Goal: Task Accomplishment & Management: Complete application form

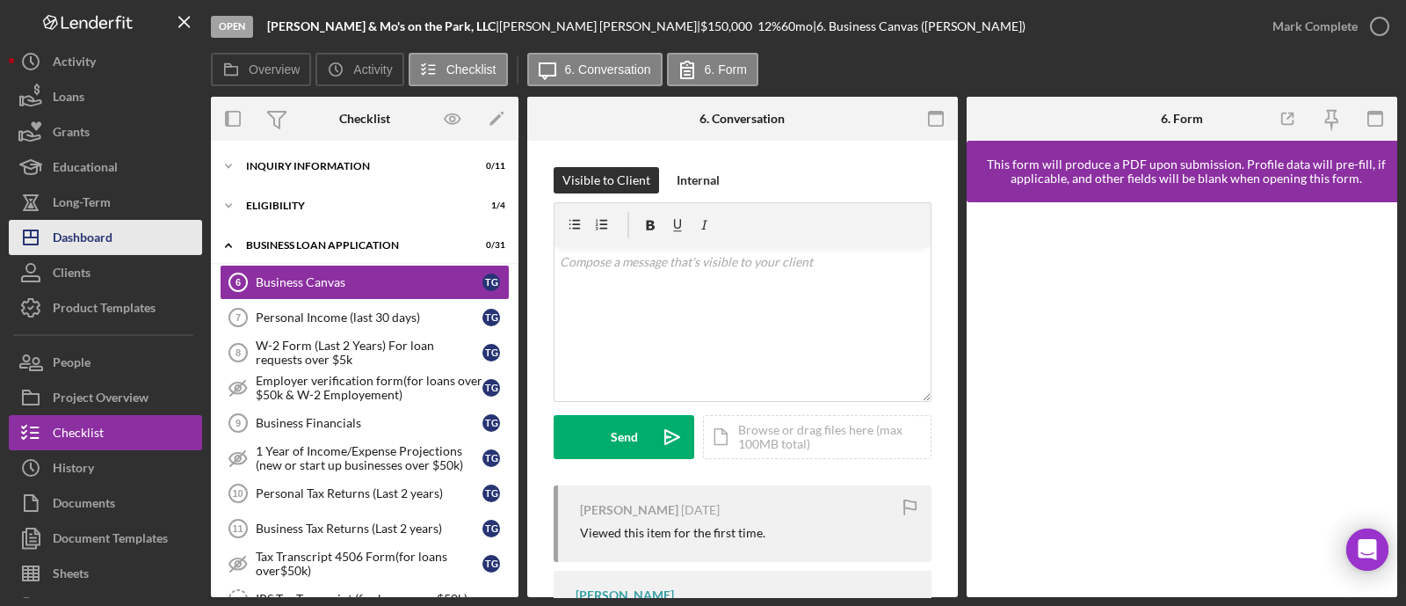
click at [98, 232] on div "Dashboard" at bounding box center [83, 240] width 60 height 40
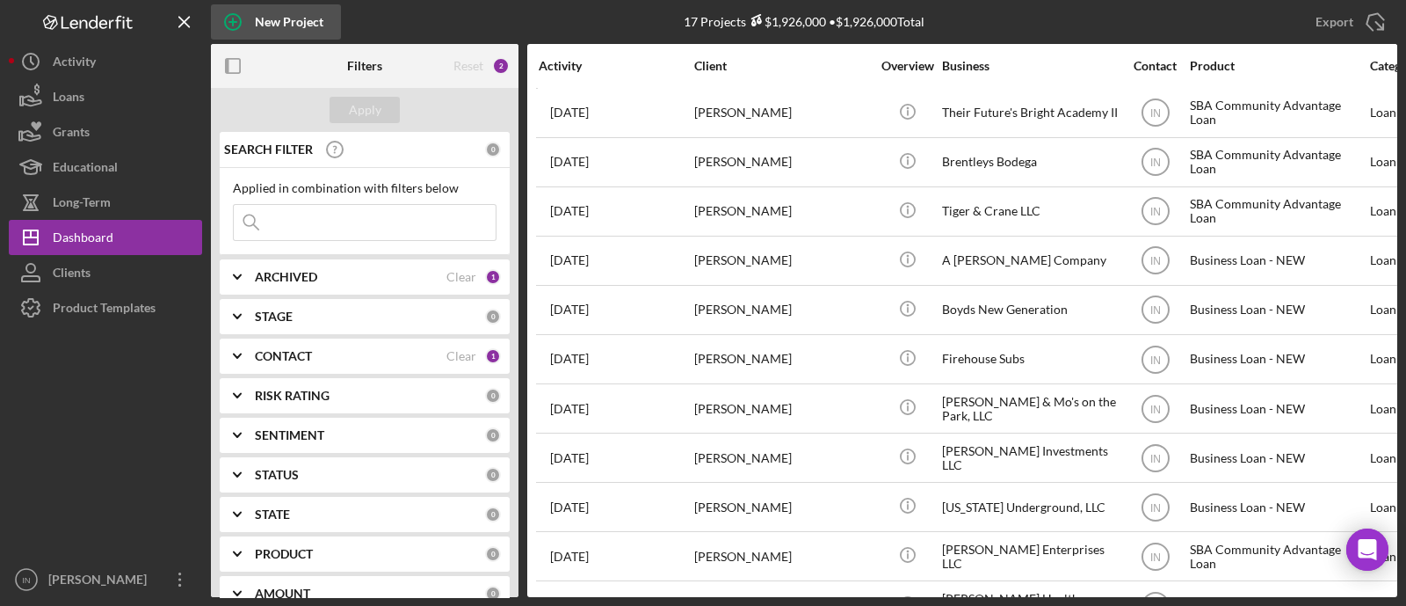
click at [286, 18] on div "New Project" at bounding box center [289, 21] width 69 height 35
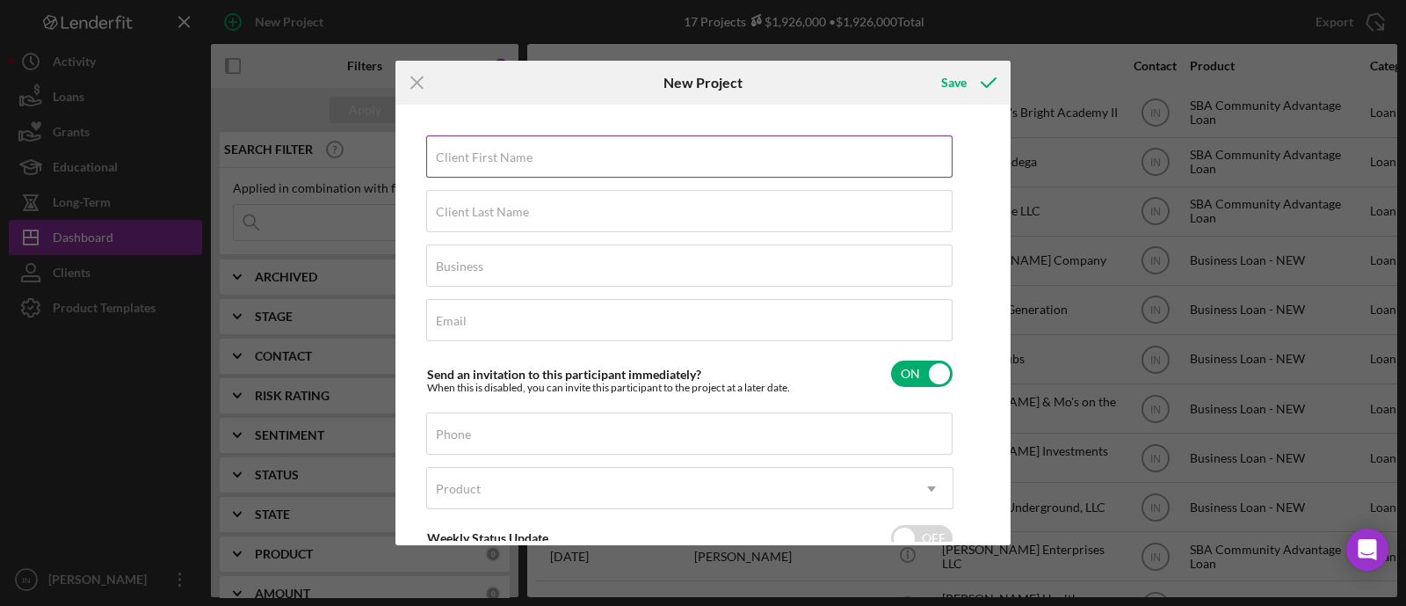
click at [632, 147] on div "Client First Name Required" at bounding box center [689, 157] width 527 height 44
type input "[PERSON_NAME]"
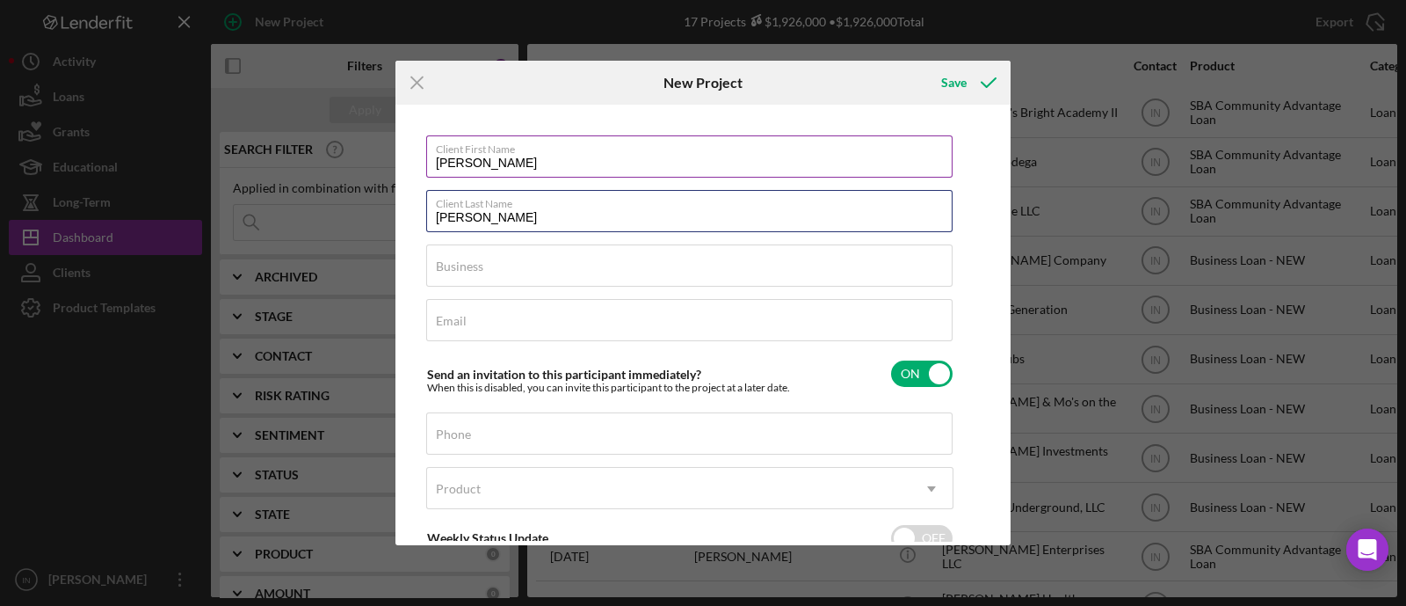
type input "[PERSON_NAME]"
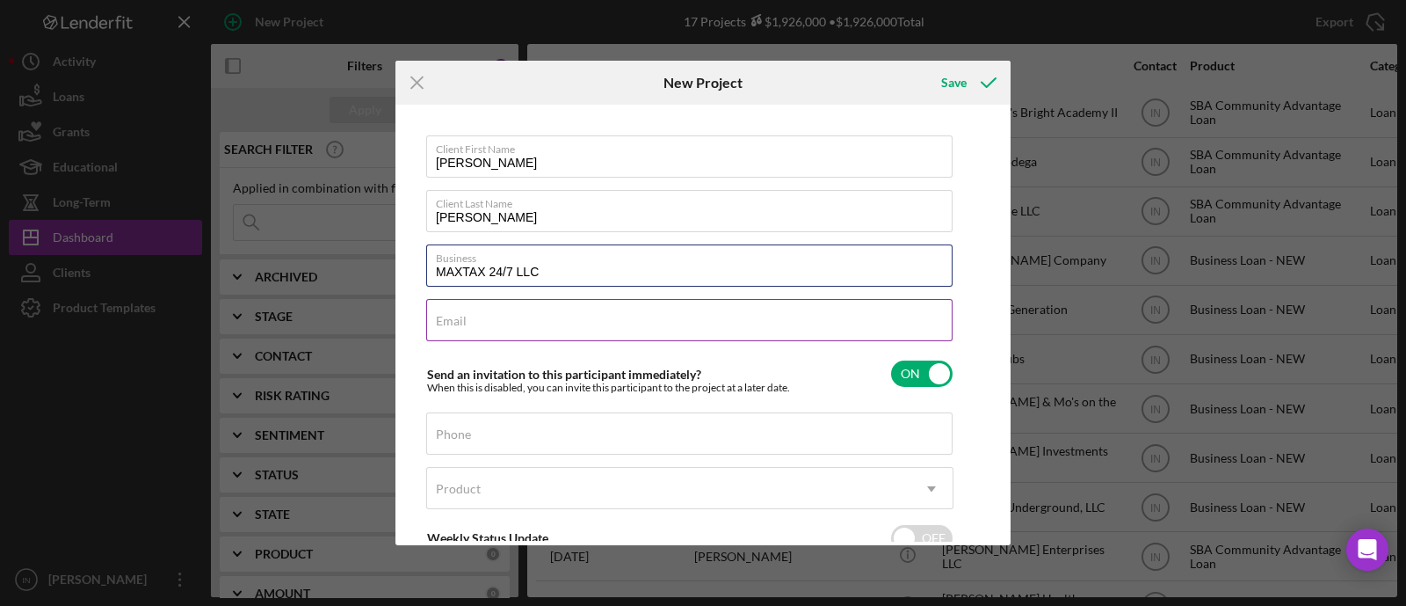
type input "MAXTAX 24/7 LLC"
click at [577, 327] on input "Email" at bounding box center [689, 320] width 526 height 42
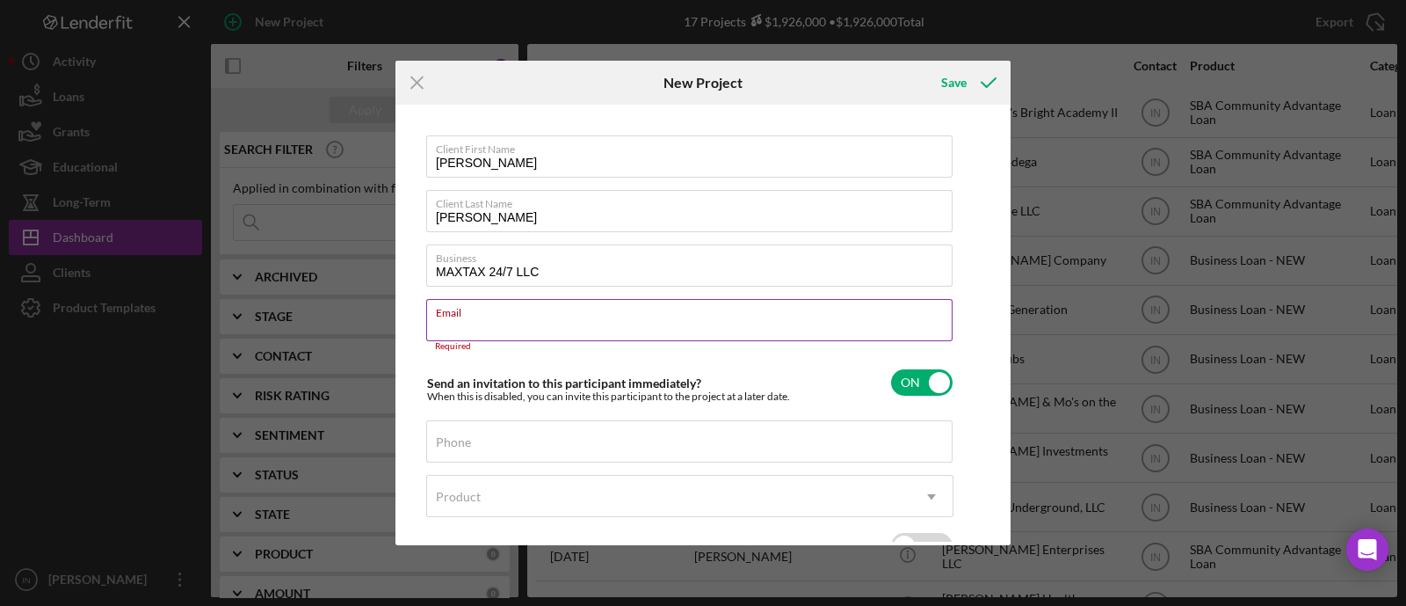
paste input "[EMAIL_ADDRESS][DOMAIN_NAME]"
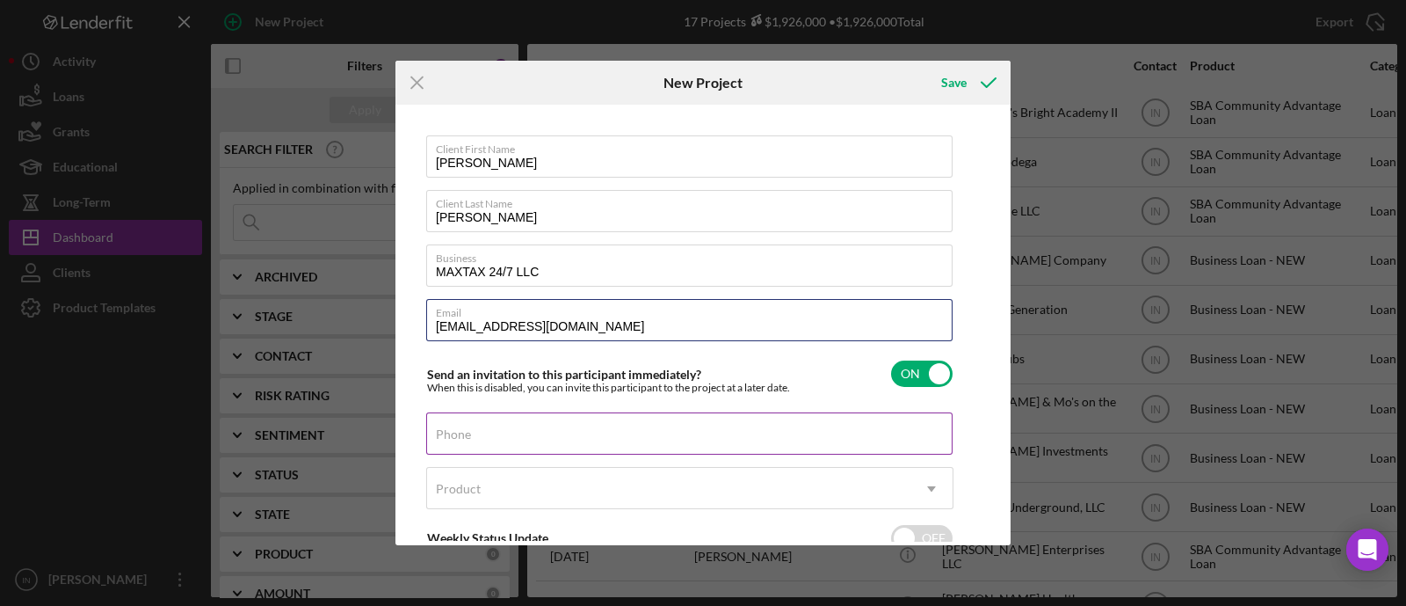
type input "[EMAIL_ADDRESS][DOMAIN_NAME]"
click at [491, 432] on input "Phone" at bounding box center [689, 433] width 526 height 42
paste input "[PHONE_NUMBER]"
type input "[PHONE_NUMBER]"
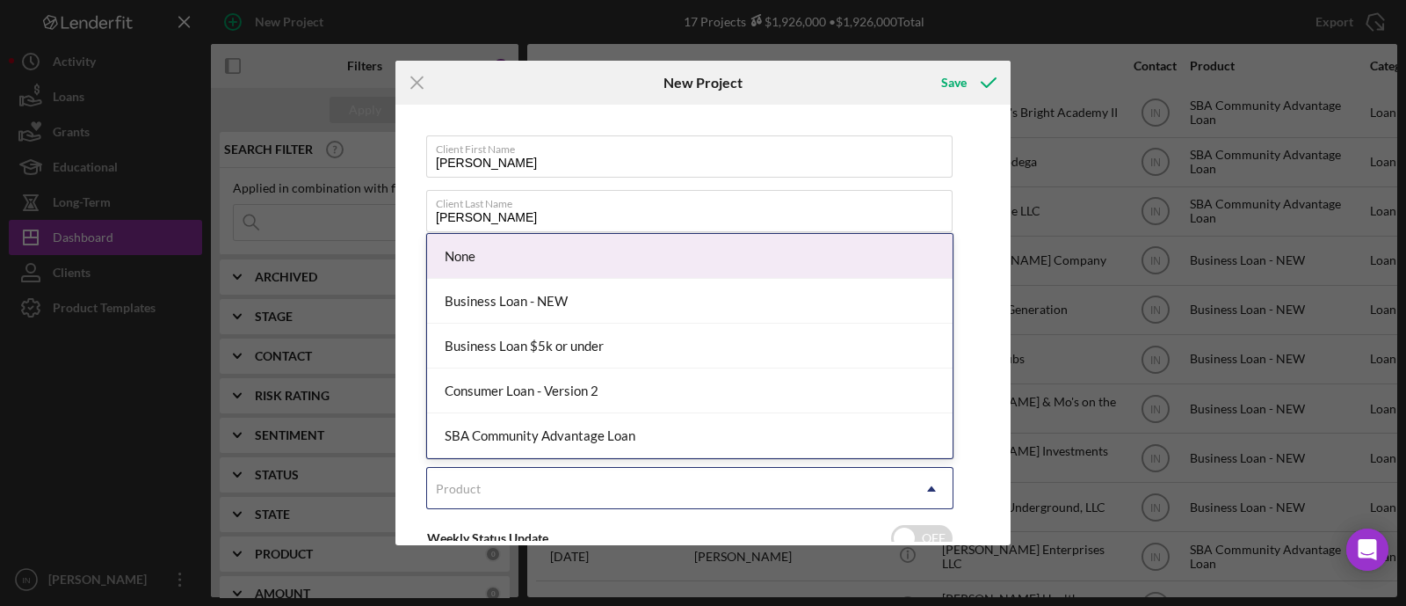
click at [538, 486] on div "Product" at bounding box center [668, 488] width 483 height 40
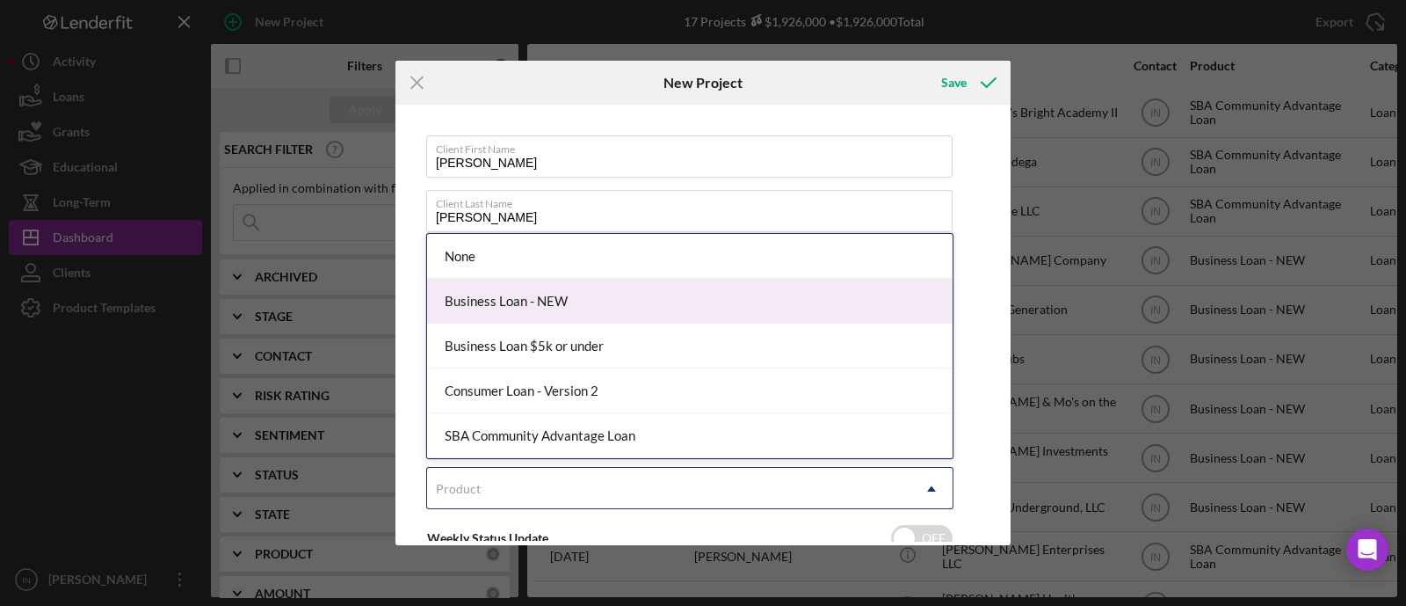
click at [541, 301] on div "Business Loan - NEW" at bounding box center [690, 301] width 526 height 45
checkbox input "true"
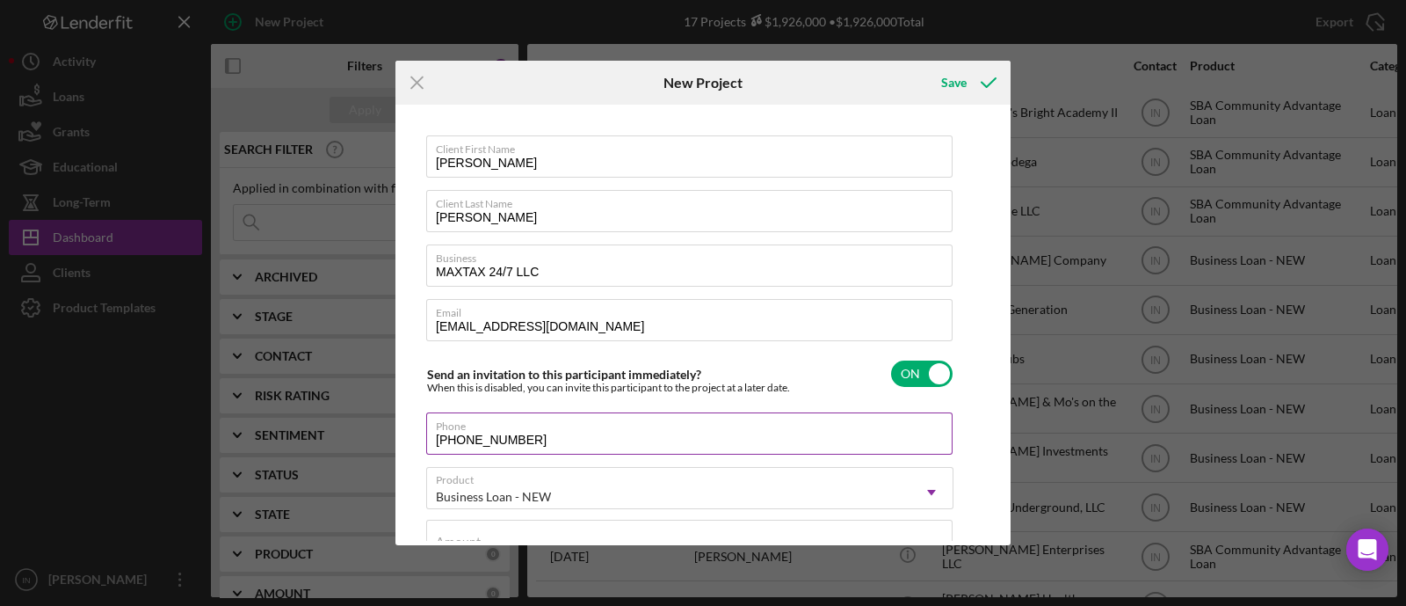
scroll to position [330, 0]
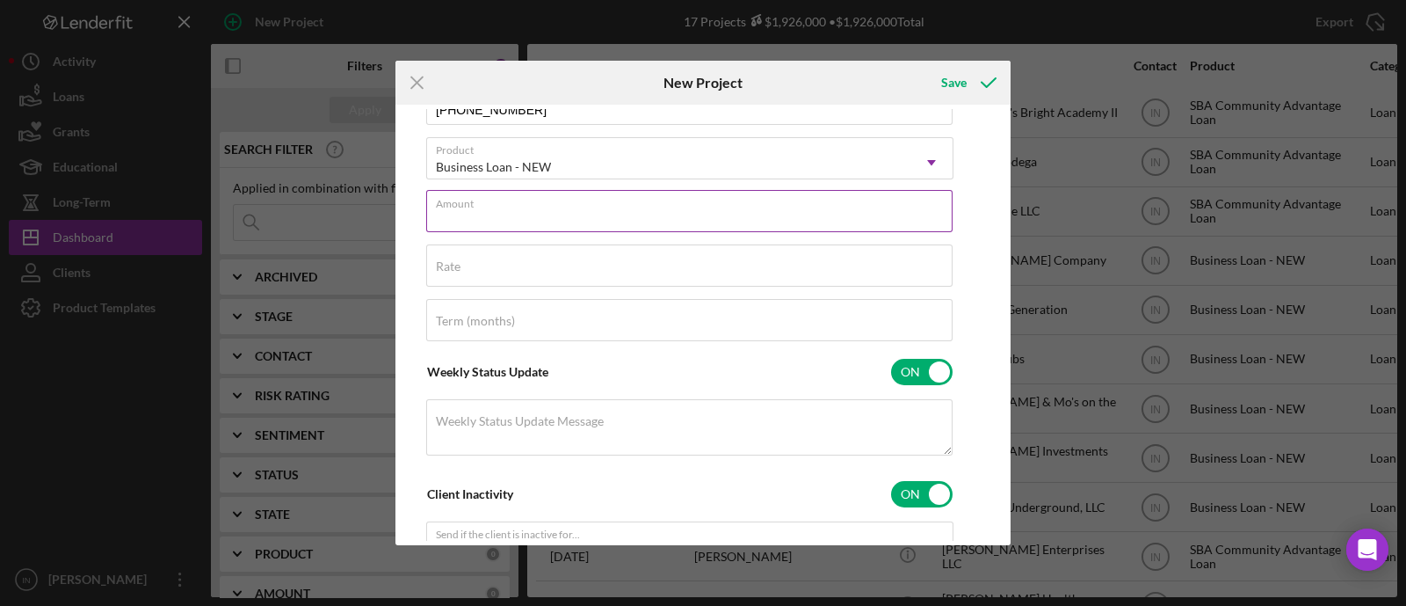
click at [535, 215] on input "Amount" at bounding box center [689, 211] width 526 height 42
type input "$150,000"
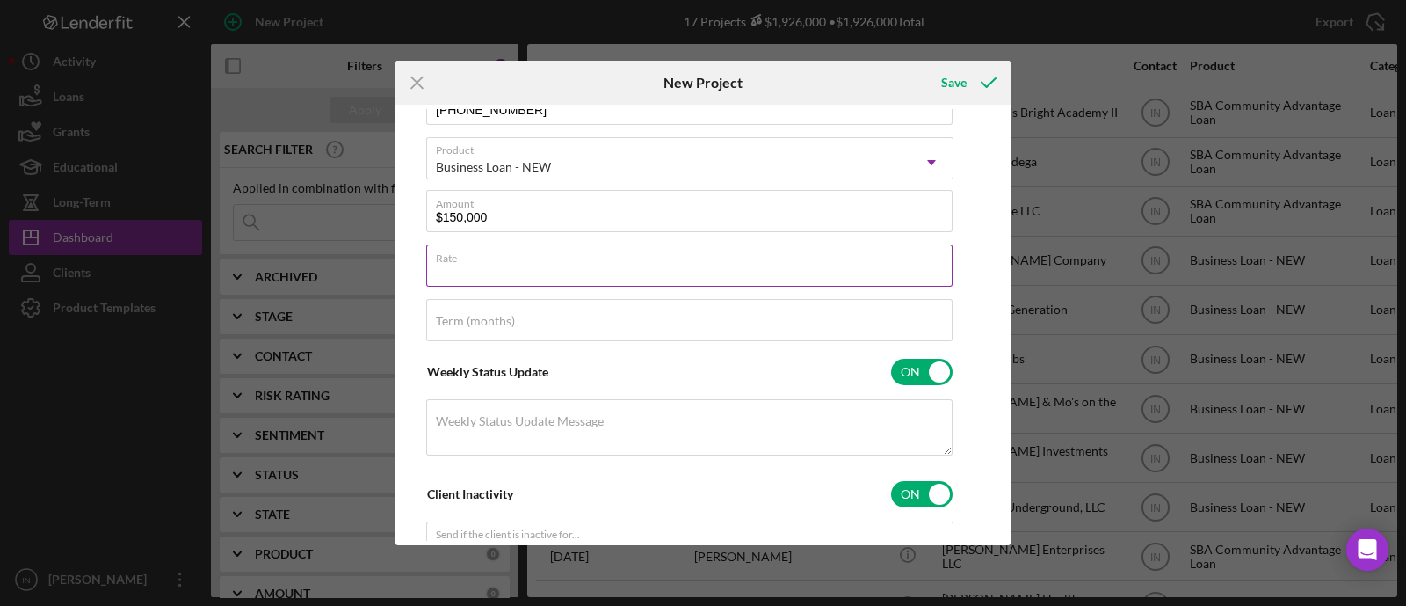
click at [506, 271] on input "Rate" at bounding box center [689, 265] width 526 height 42
type input "12.000%"
click at [505, 317] on label "Term (months)" at bounding box center [475, 321] width 79 height 14
click at [505, 317] on input "Term (months)" at bounding box center [689, 320] width 526 height 42
type input "60"
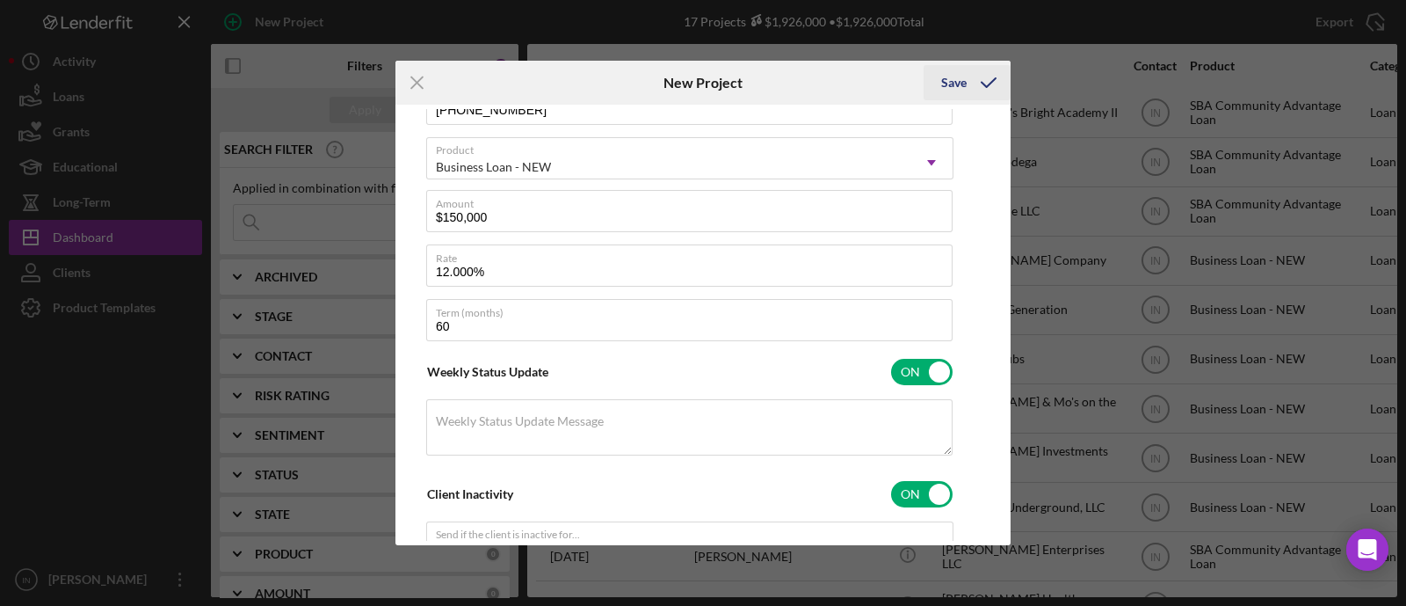
click at [943, 84] on div "Save" at bounding box center [953, 82] width 25 height 35
checkbox input "false"
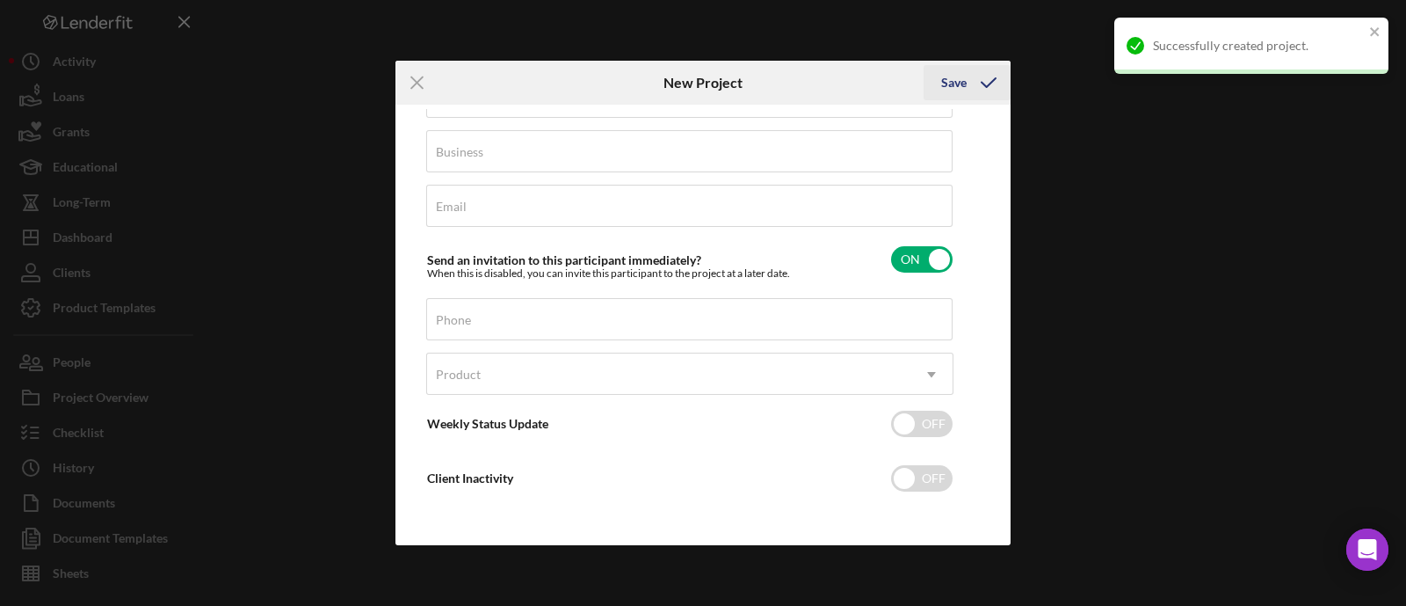
scroll to position [112, 0]
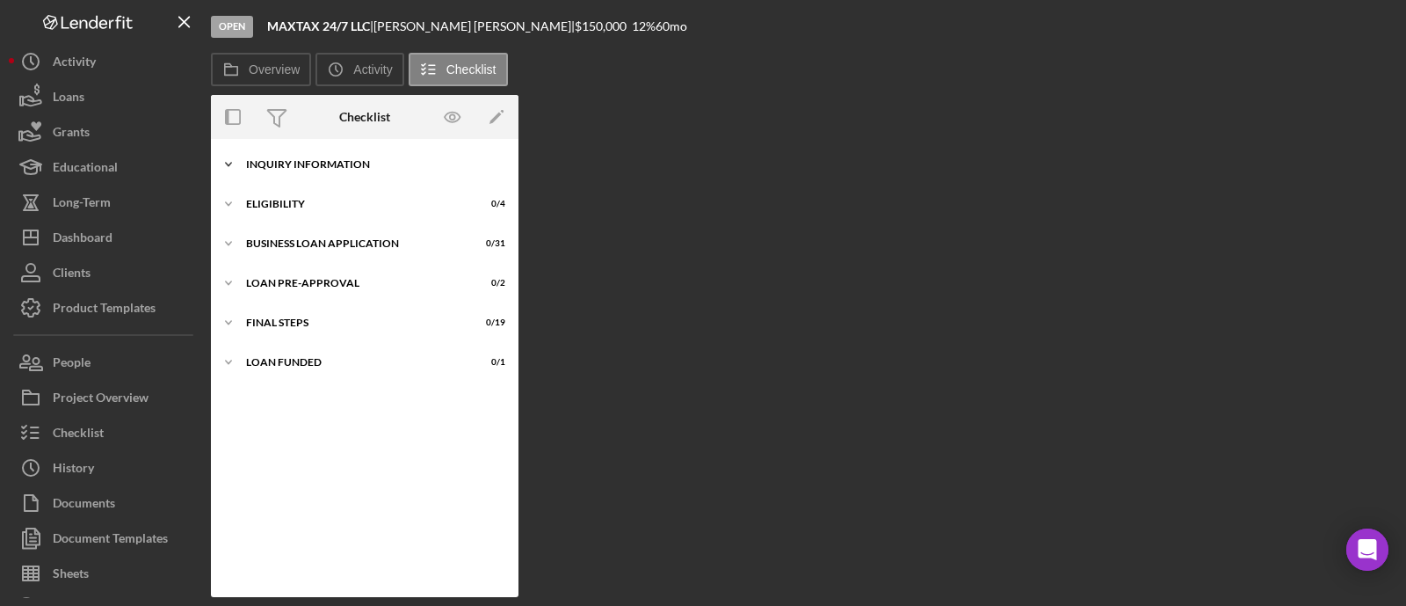
click at [316, 158] on div "Icon/Expander INQUIRY INFORMATION 0 / 11" at bounding box center [365, 164] width 308 height 35
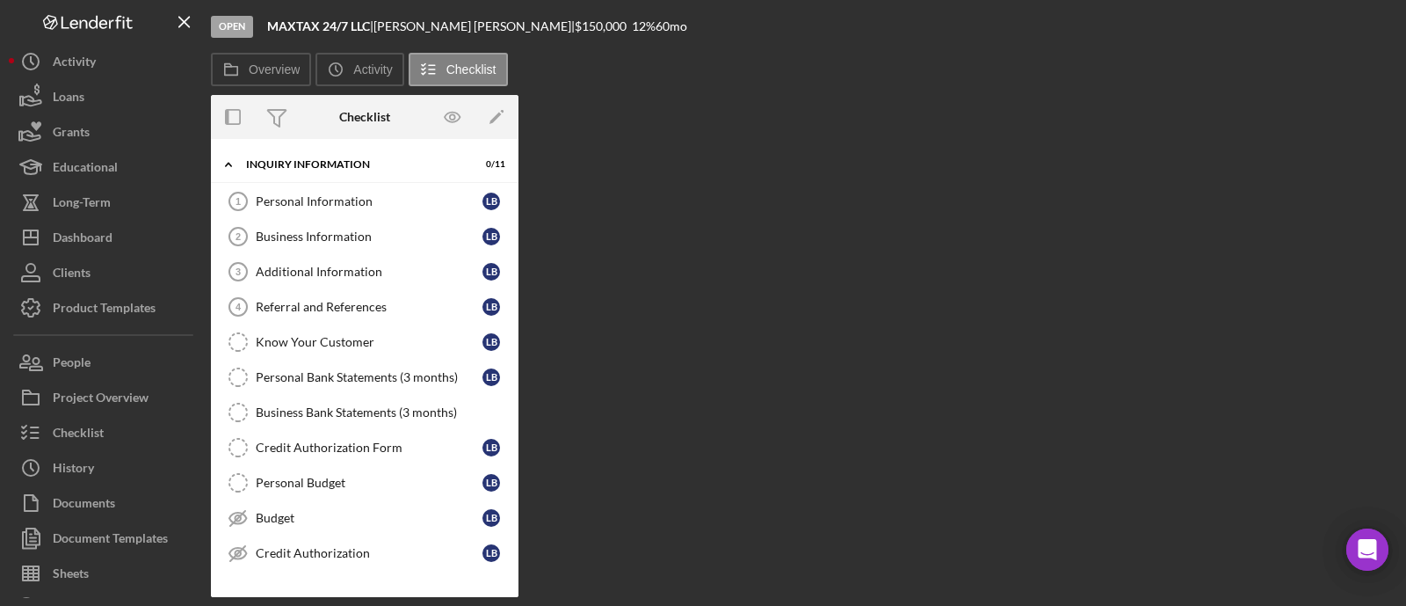
scroll to position [109, 0]
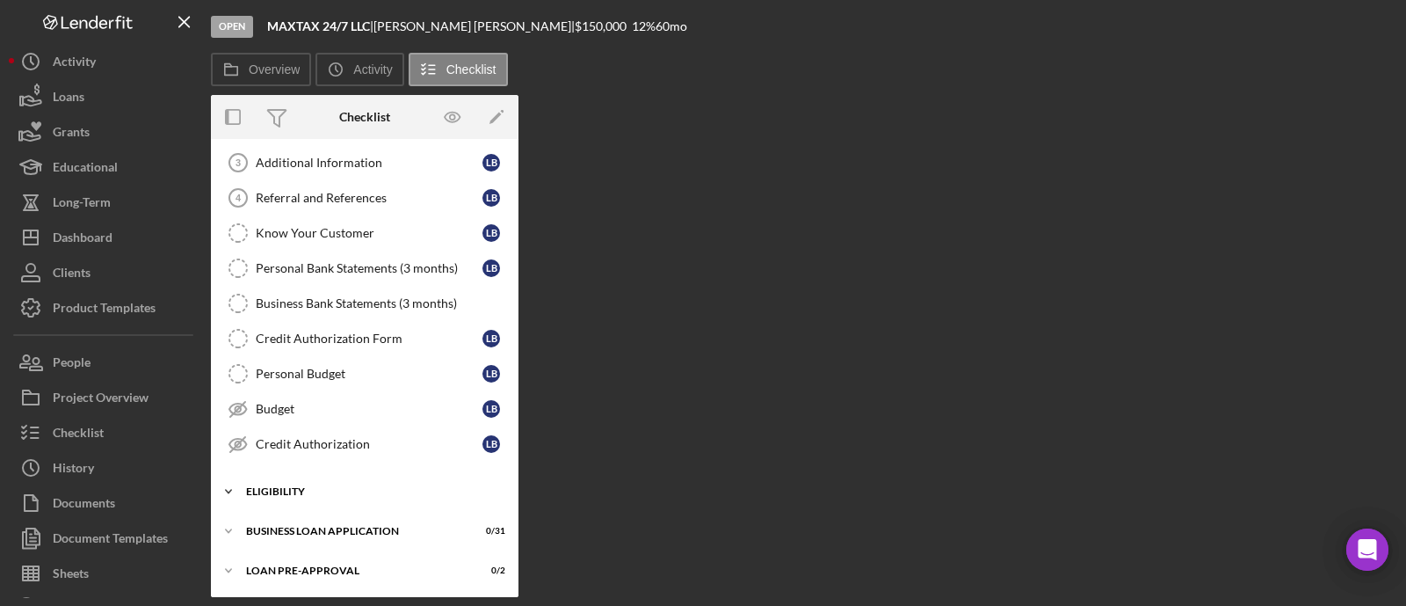
click at [317, 486] on div "ELIGIBILITY" at bounding box center [371, 491] width 250 height 11
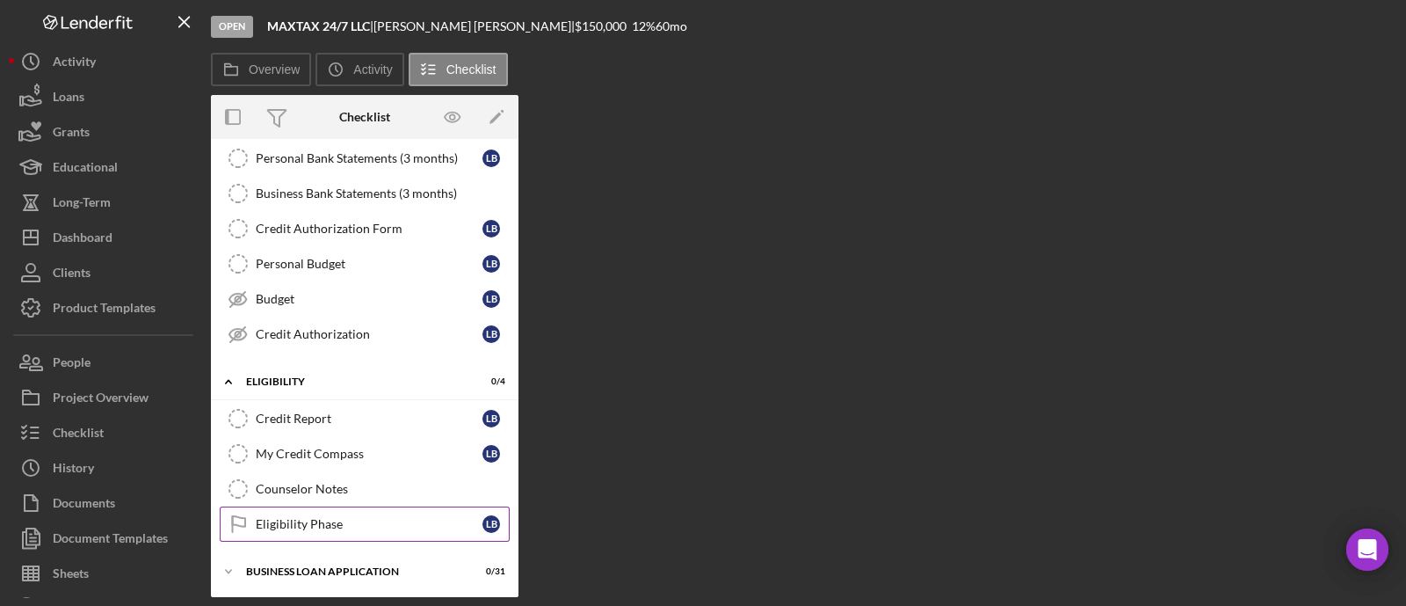
click at [325, 517] on div "Eligibility Phase" at bounding box center [369, 524] width 227 height 14
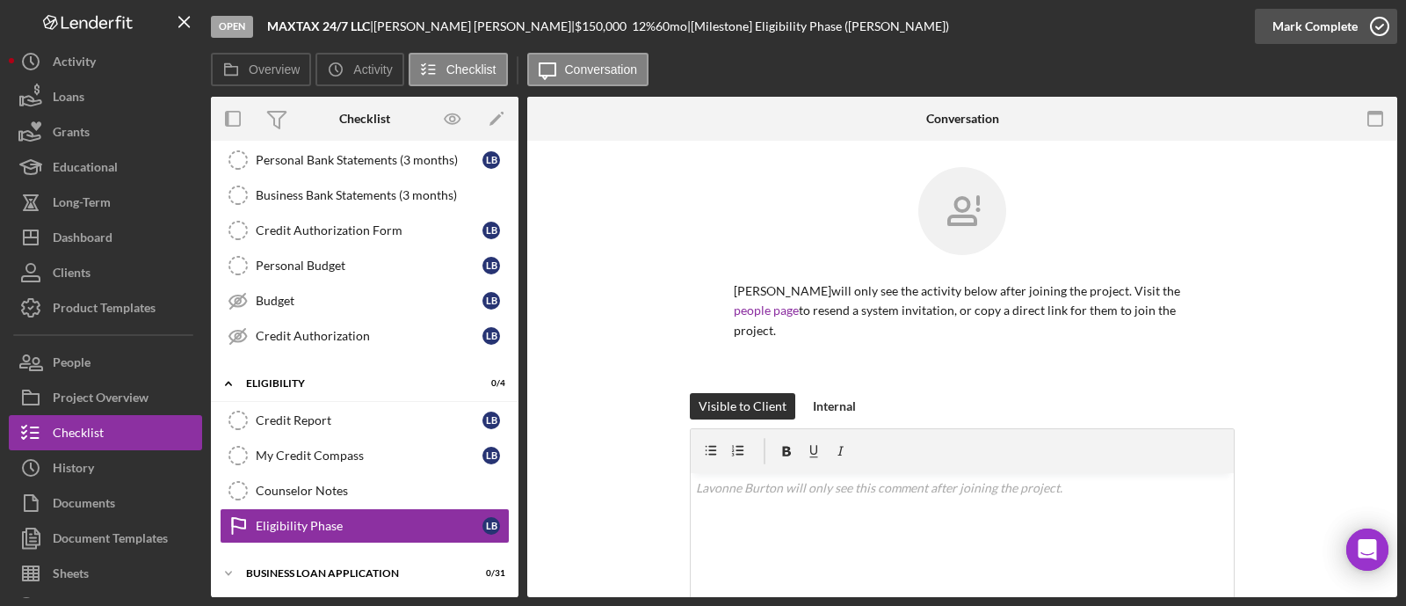
click at [1358, 22] on icon "button" at bounding box center [1380, 26] width 44 height 44
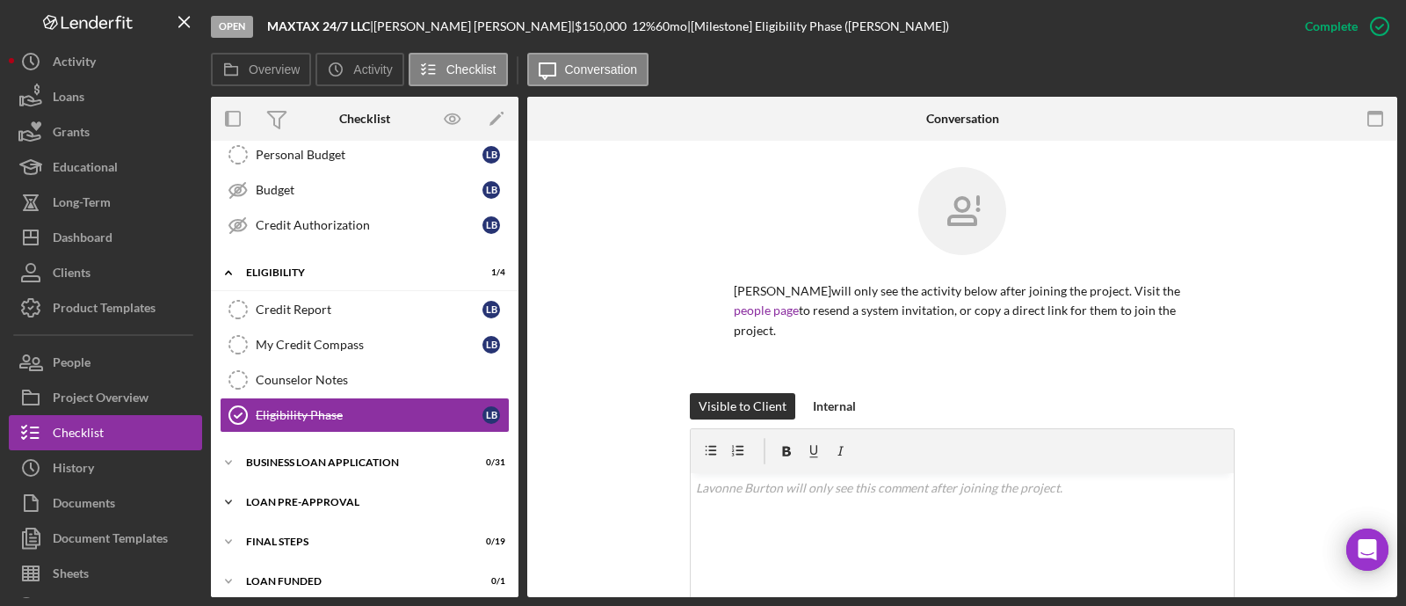
scroll to position [336, 0]
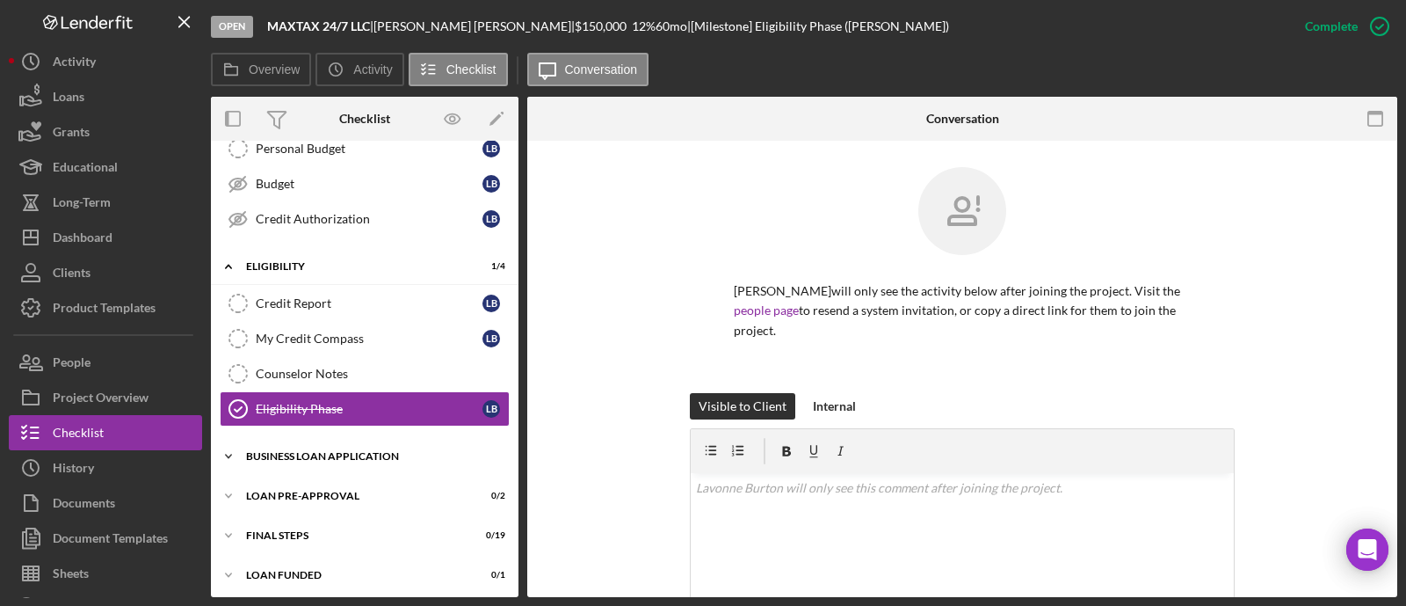
click at [377, 451] on div "BUSINESS LOAN APPLICATION" at bounding box center [371, 456] width 250 height 11
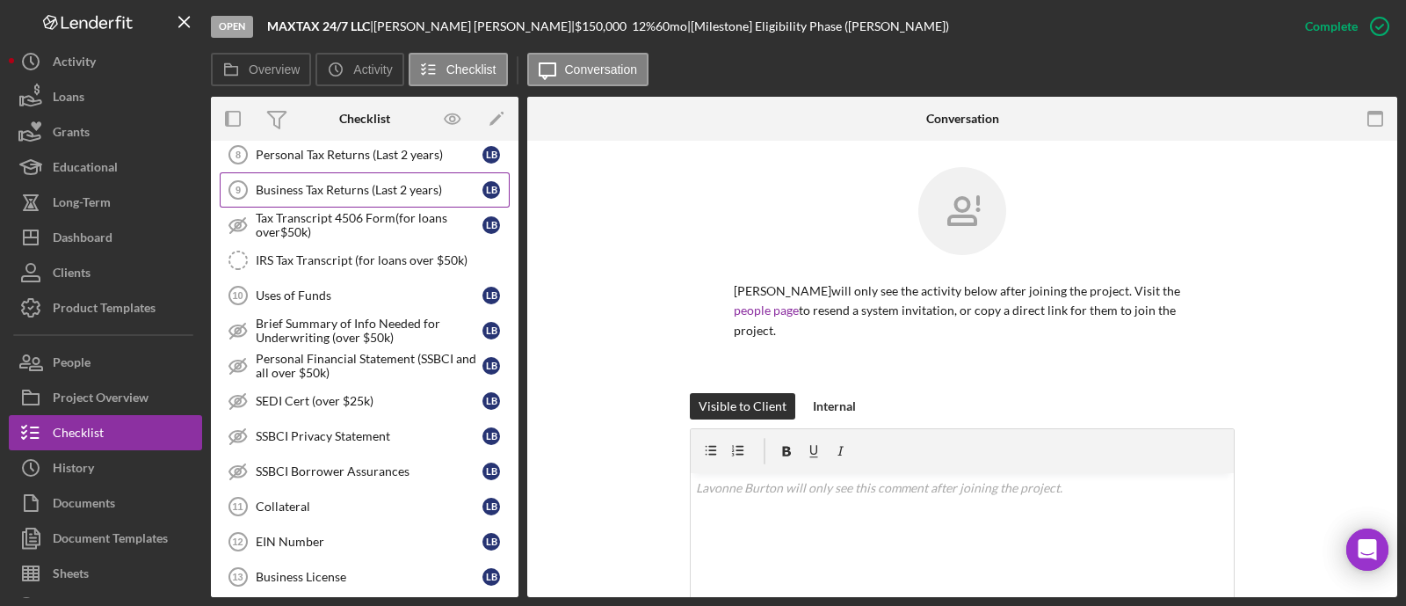
scroll to position [775, 0]
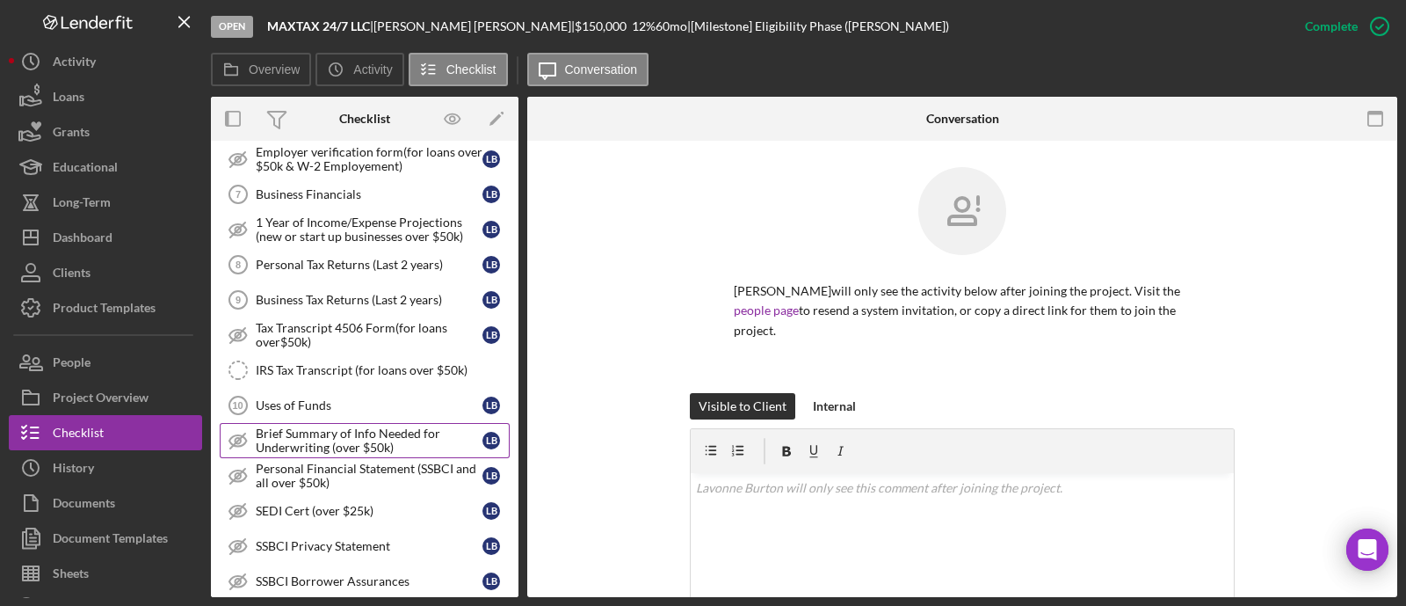
click at [359, 435] on div "Brief Summary of Info Needed for Underwriting (over $50k)" at bounding box center [369, 440] width 227 height 28
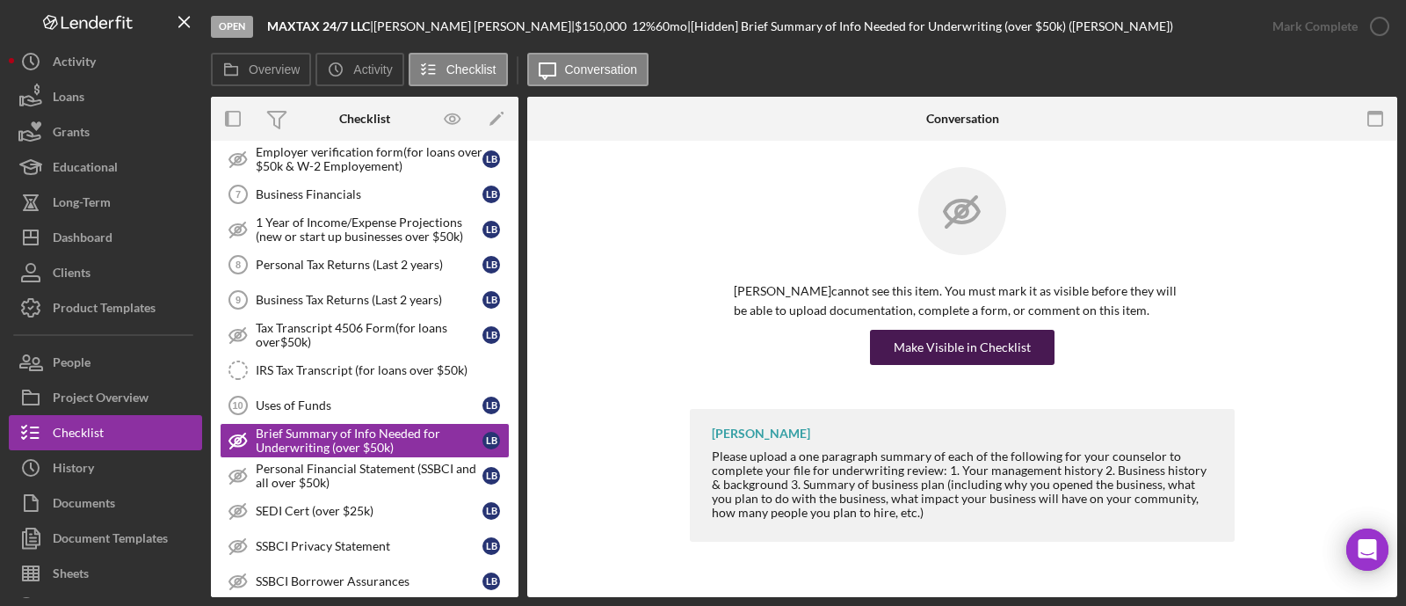
click at [960, 344] on div "Make Visible in Checklist" at bounding box center [962, 347] width 137 height 35
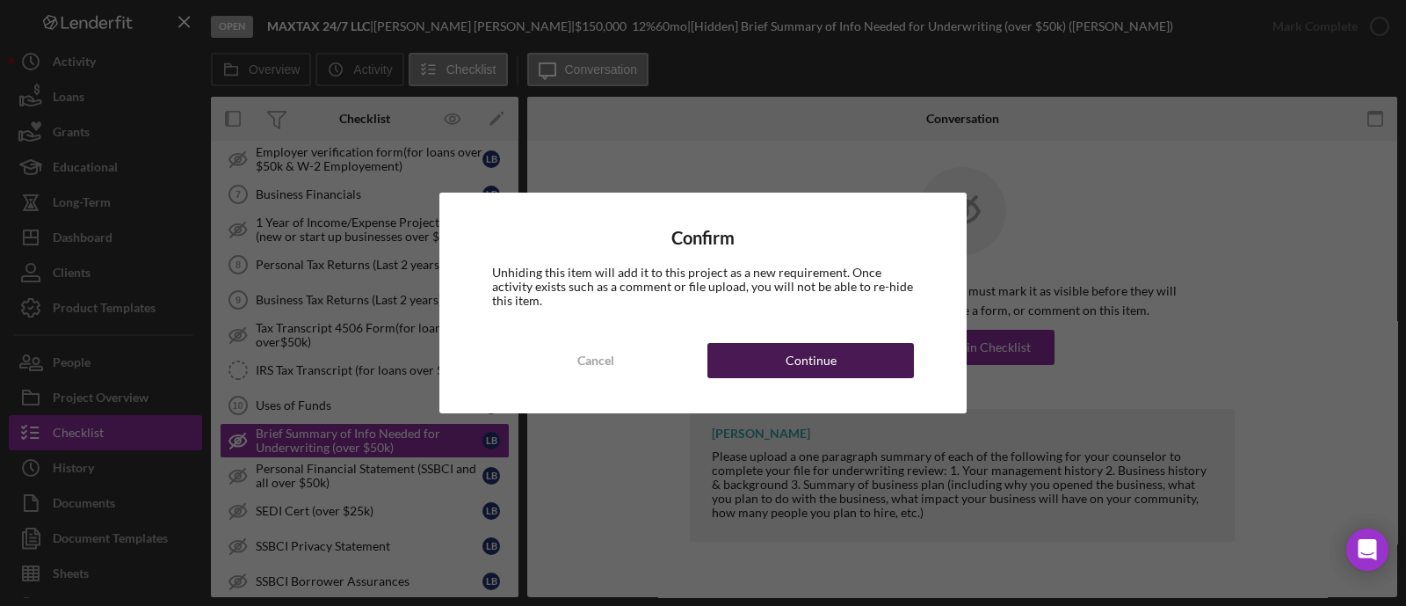
click at [805, 360] on div "Continue" at bounding box center [811, 360] width 51 height 35
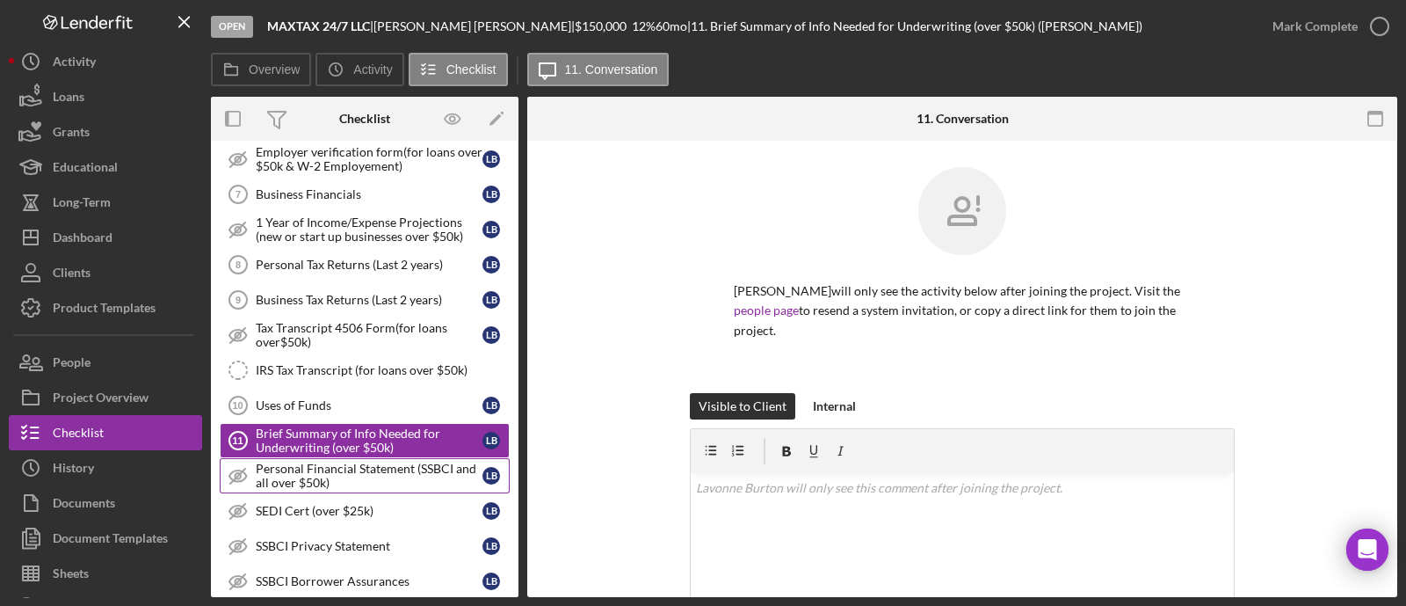
click at [366, 463] on div "Personal Financial Statement (SSBCI and all over $50k)" at bounding box center [369, 475] width 227 height 28
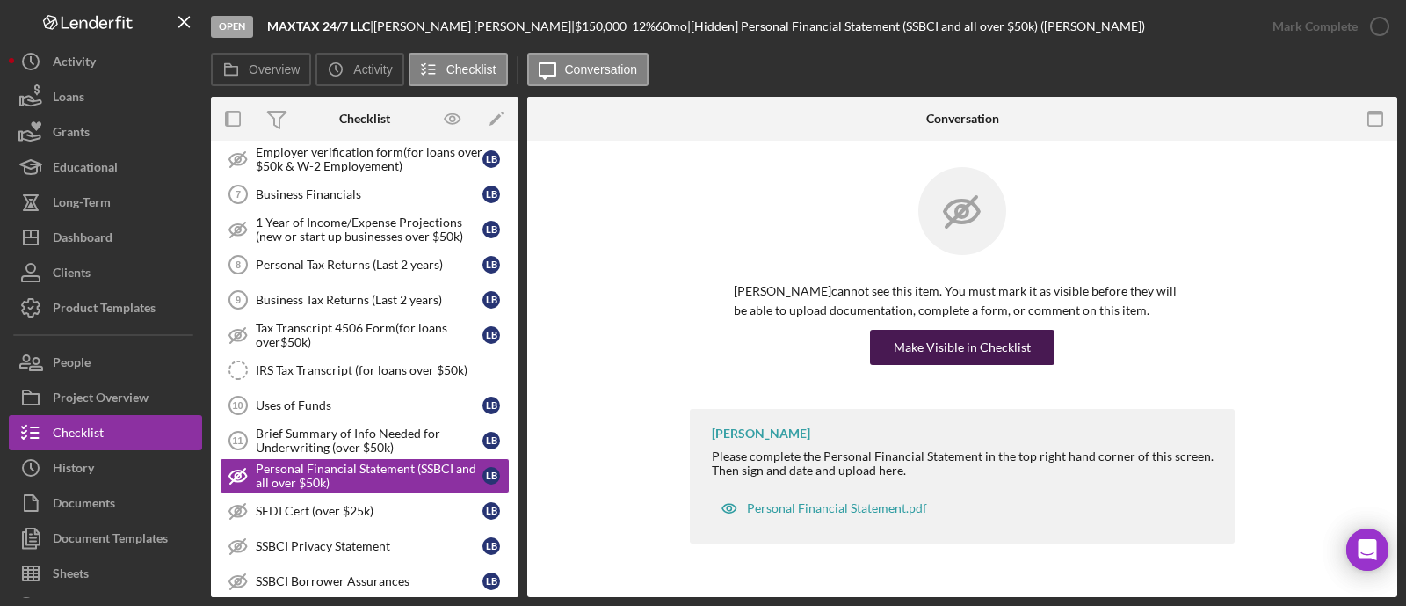
click at [957, 358] on div "Make Visible in Checklist" at bounding box center [962, 347] width 137 height 35
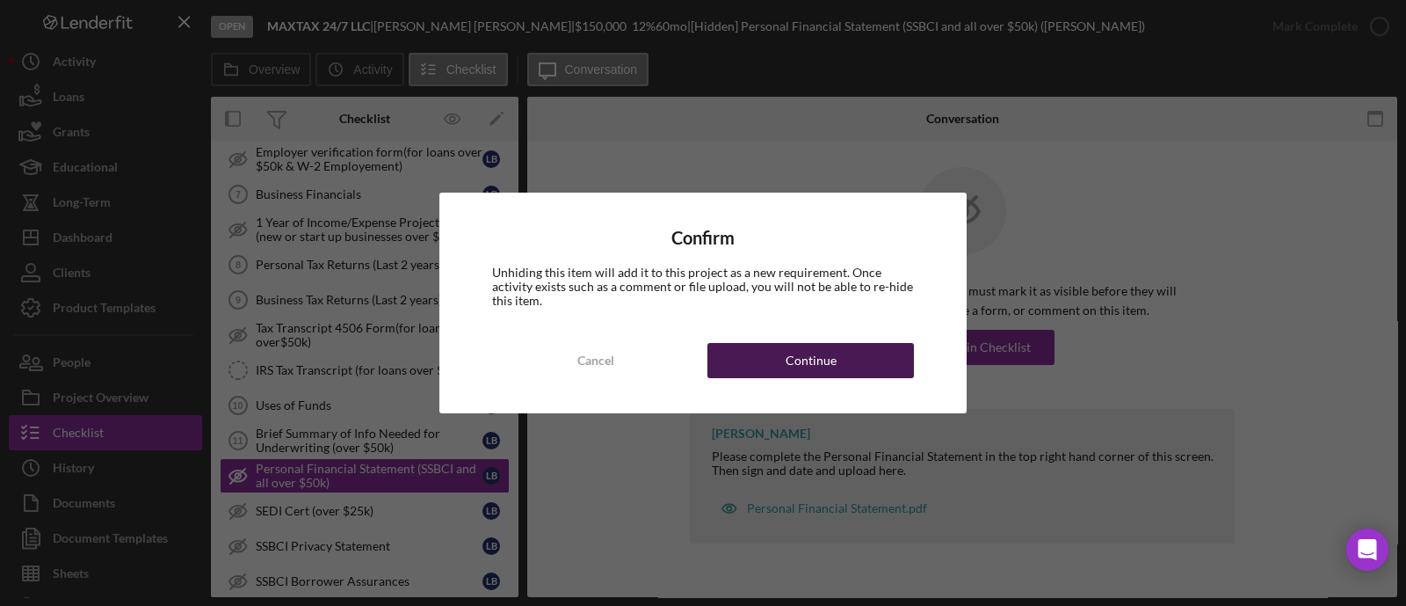
click at [782, 355] on button "Continue" at bounding box center [810, 360] width 207 height 35
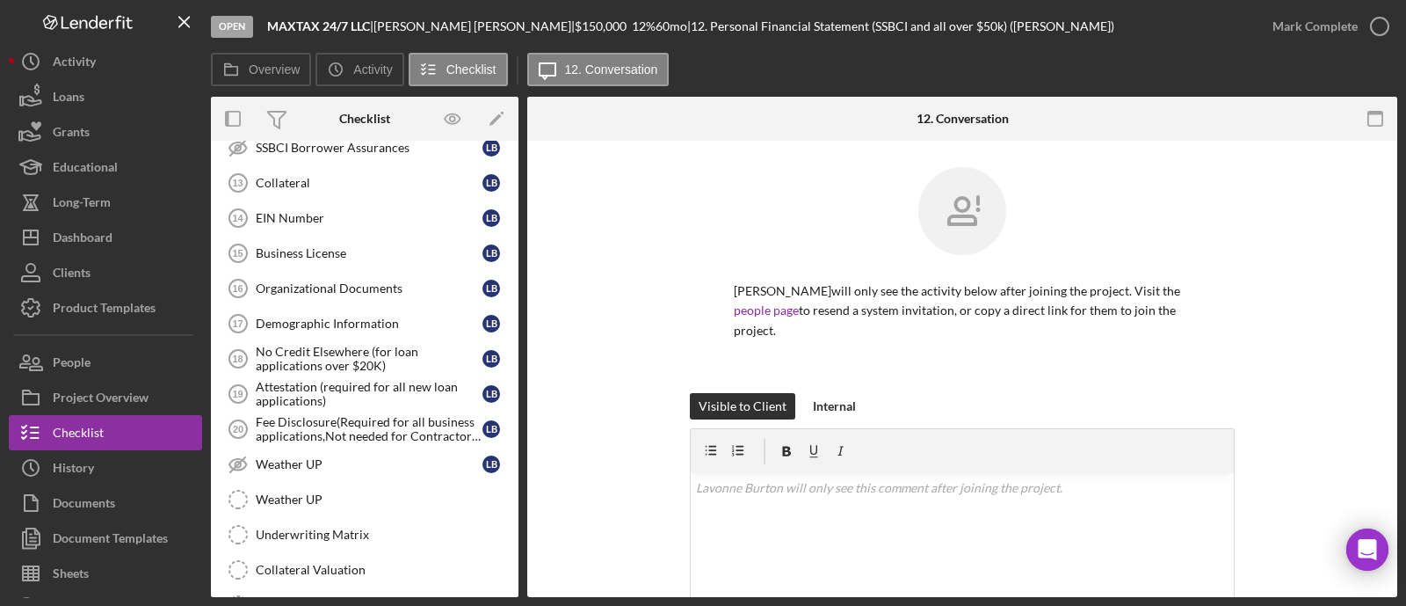
scroll to position [1426, 0]
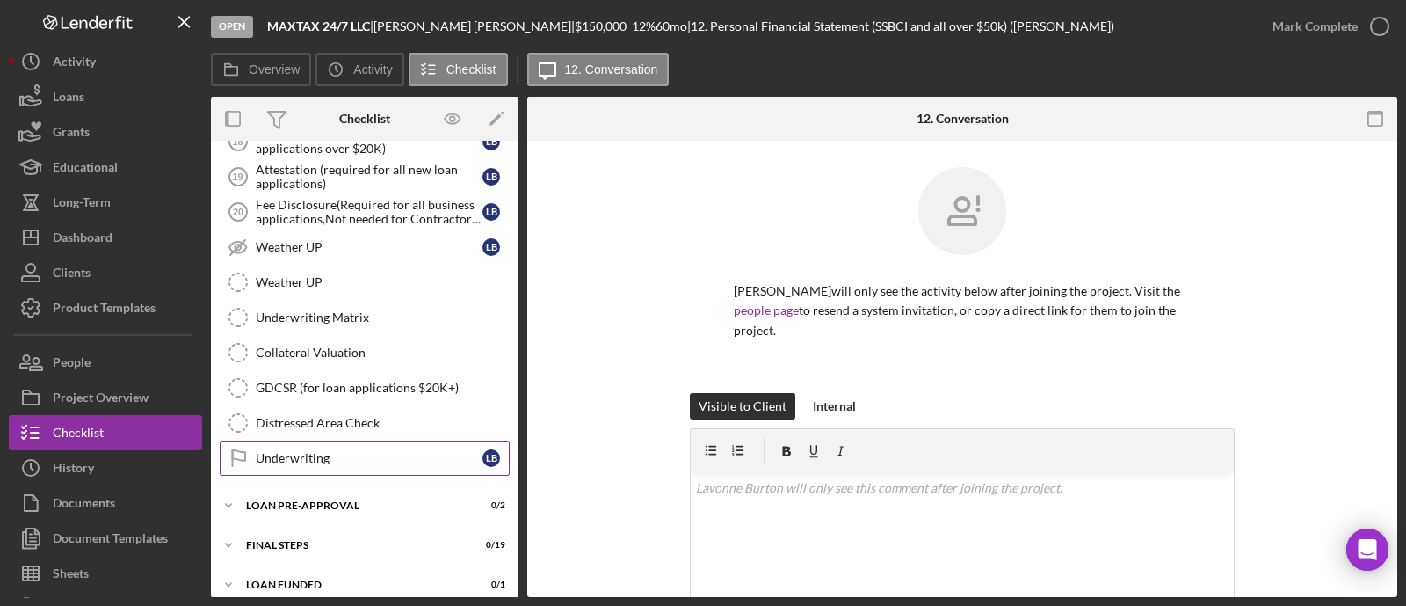
click at [360, 451] on div "Underwriting" at bounding box center [369, 458] width 227 height 14
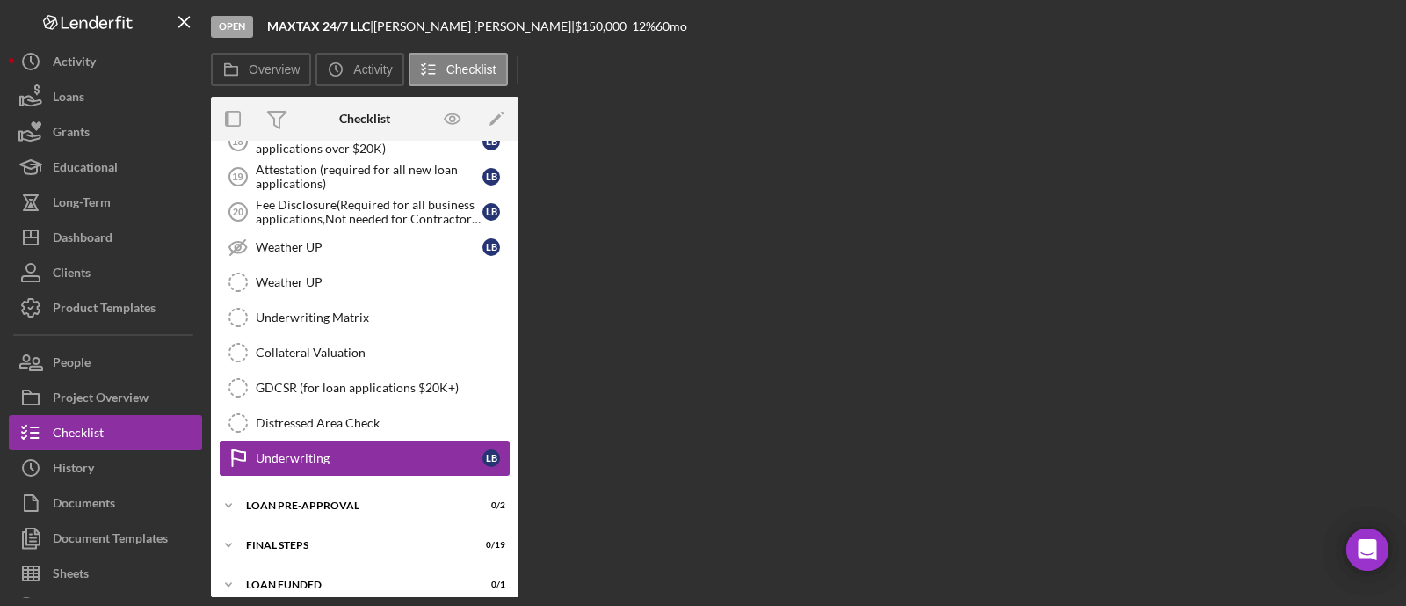
scroll to position [1426, 0]
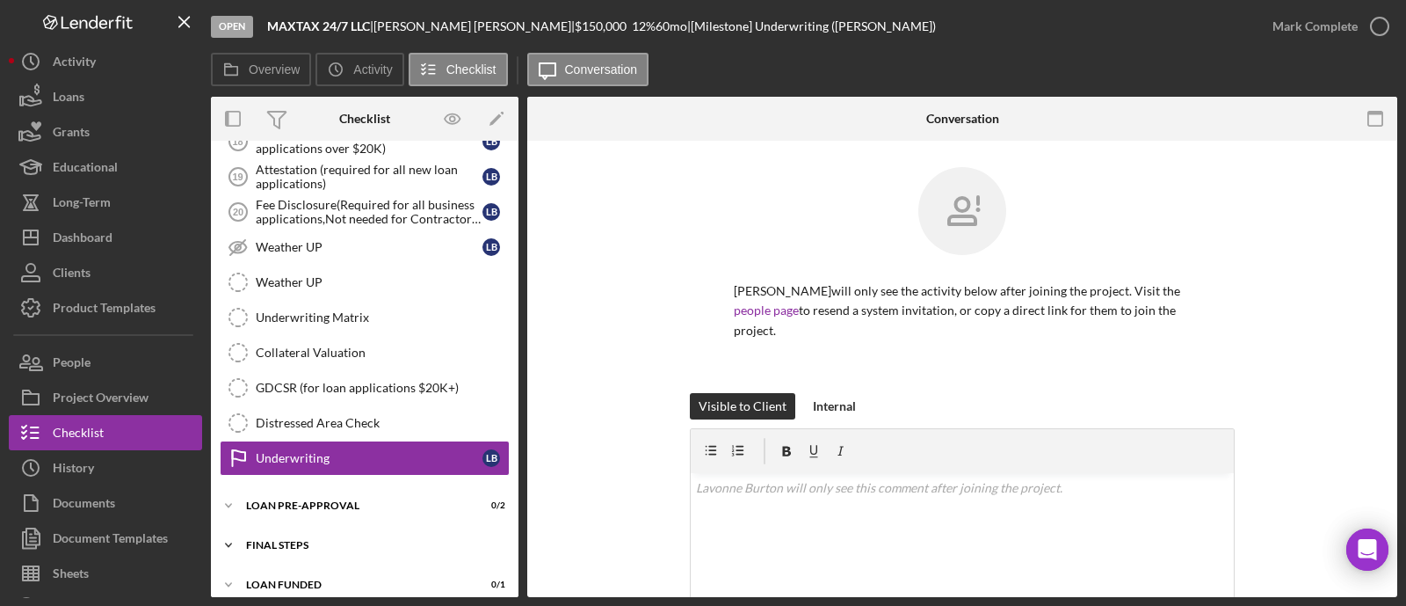
click at [298, 527] on div "Icon/Expander FINAL STEPS 0 / 19" at bounding box center [365, 544] width 308 height 35
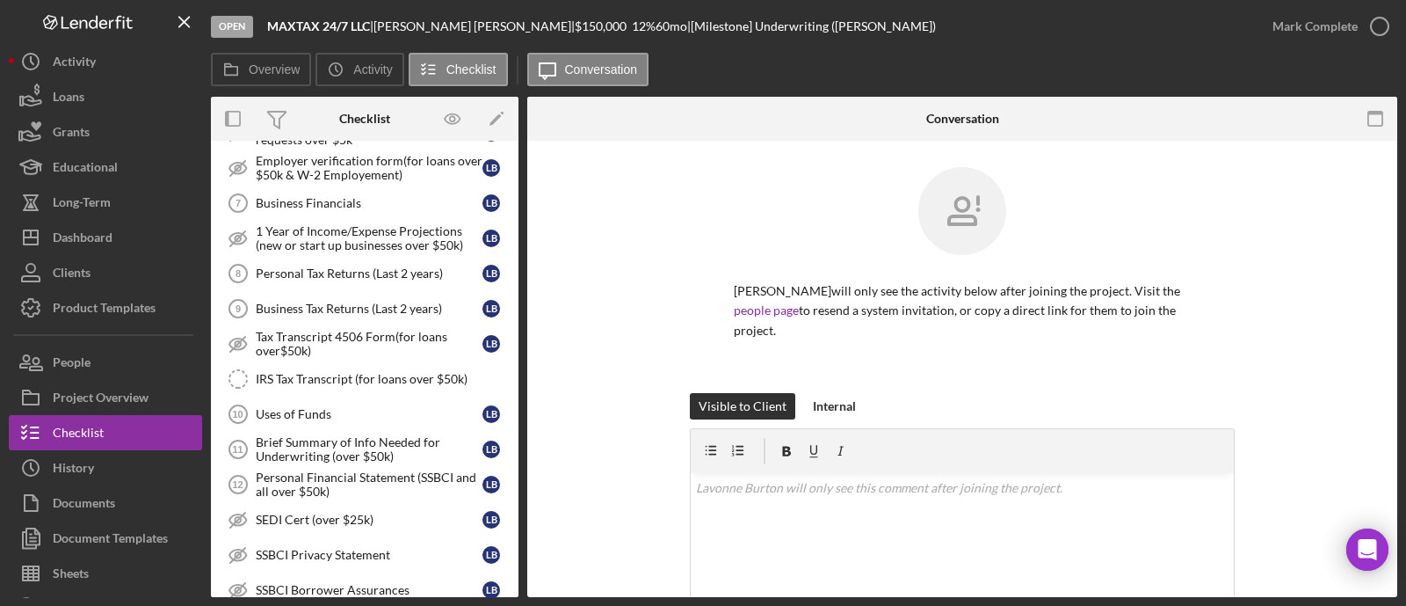
scroll to position [657, 0]
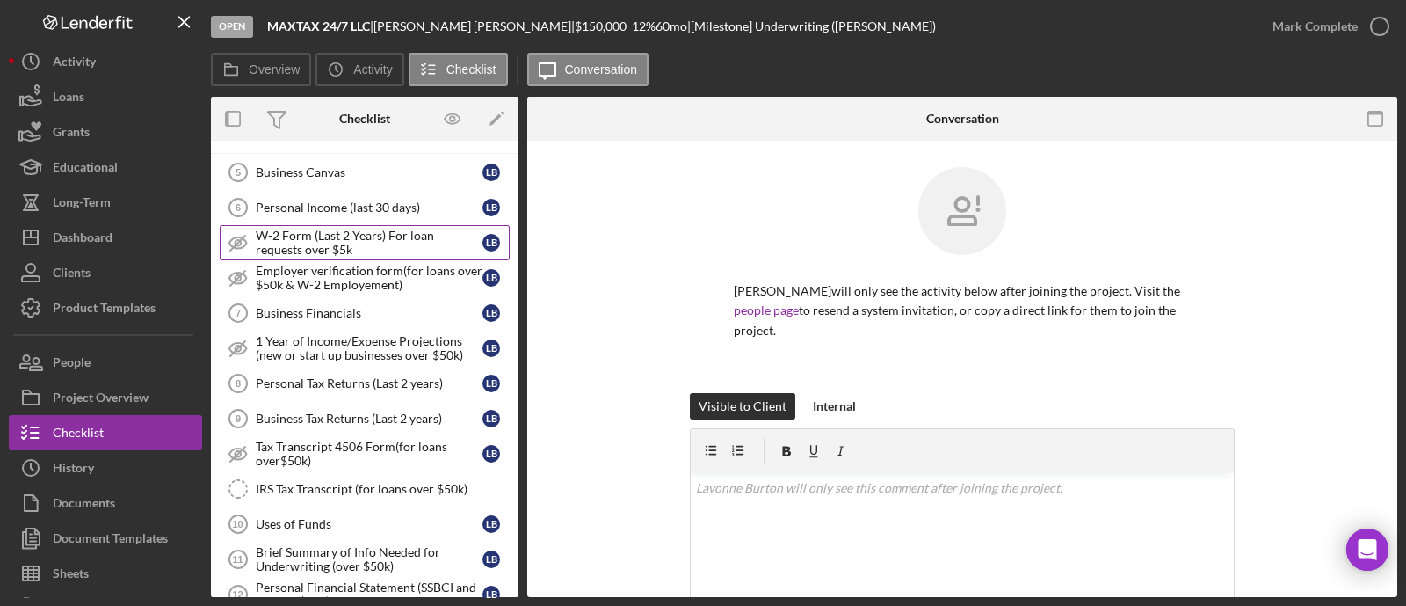
click at [318, 230] on div "W-2 Form (Last 2 Years) For loan requests over $5k" at bounding box center [369, 243] width 227 height 28
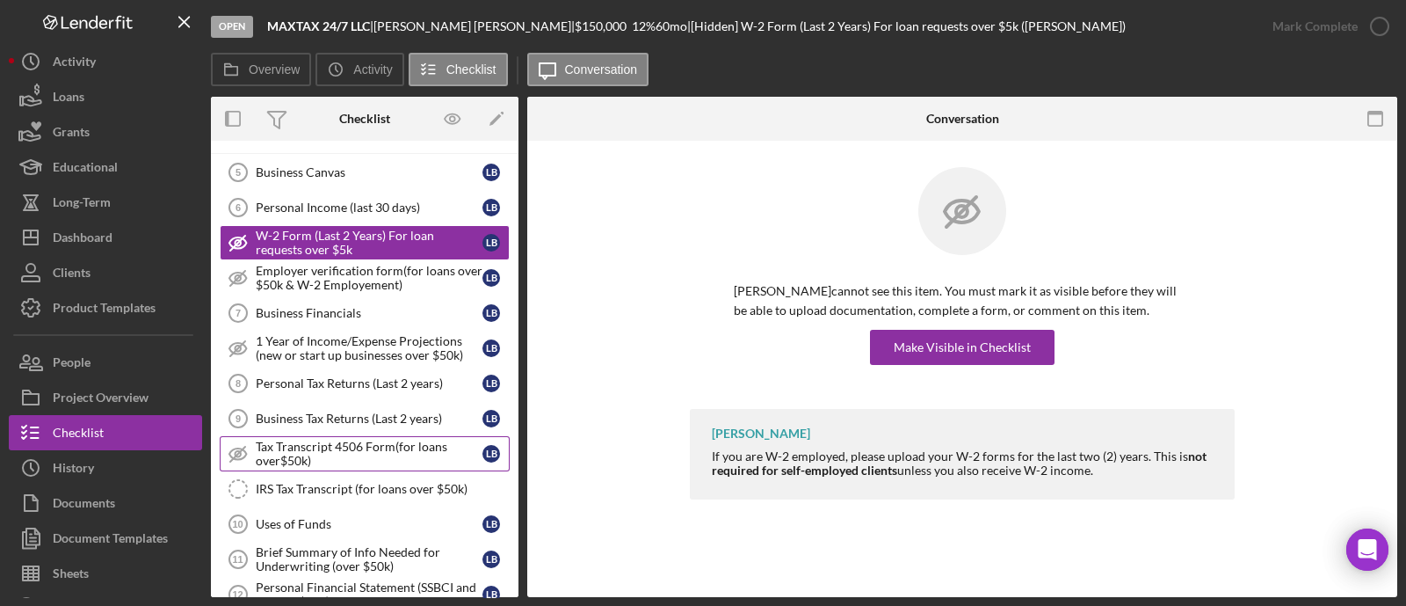
click at [372, 450] on div "Tax Transcript 4506 Form(for loans over$50k)" at bounding box center [369, 453] width 227 height 28
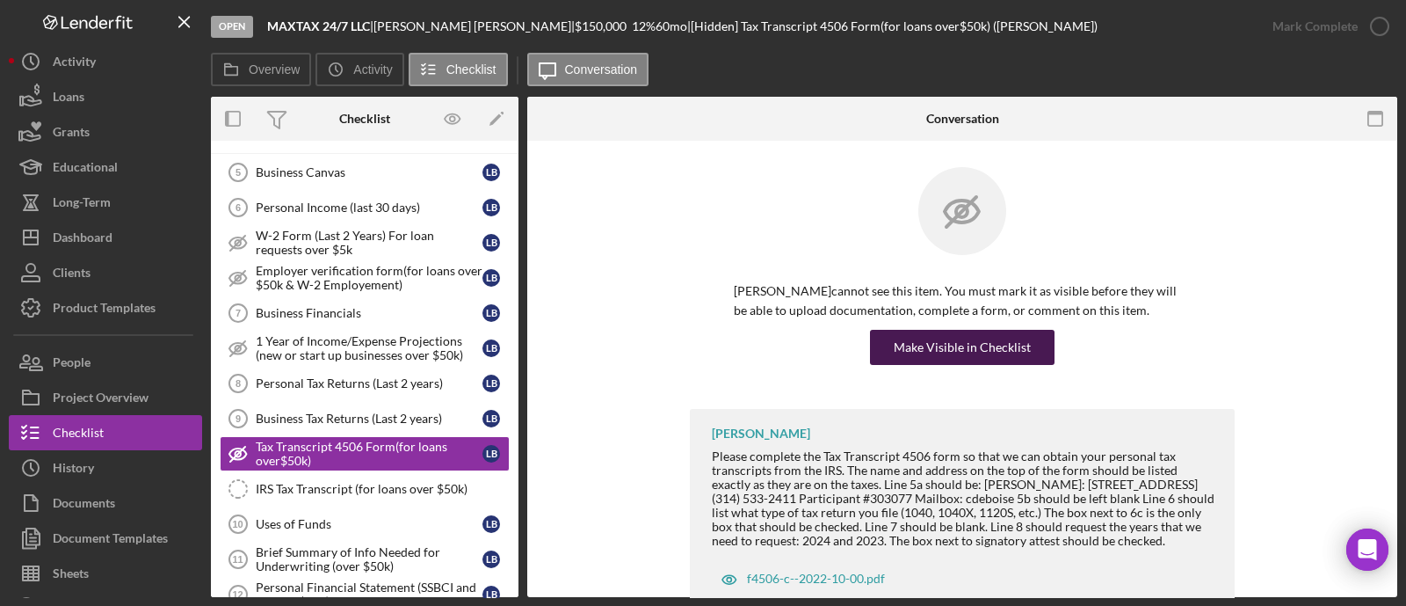
click at [975, 346] on div "Make Visible in Checklist" at bounding box center [962, 347] width 137 height 35
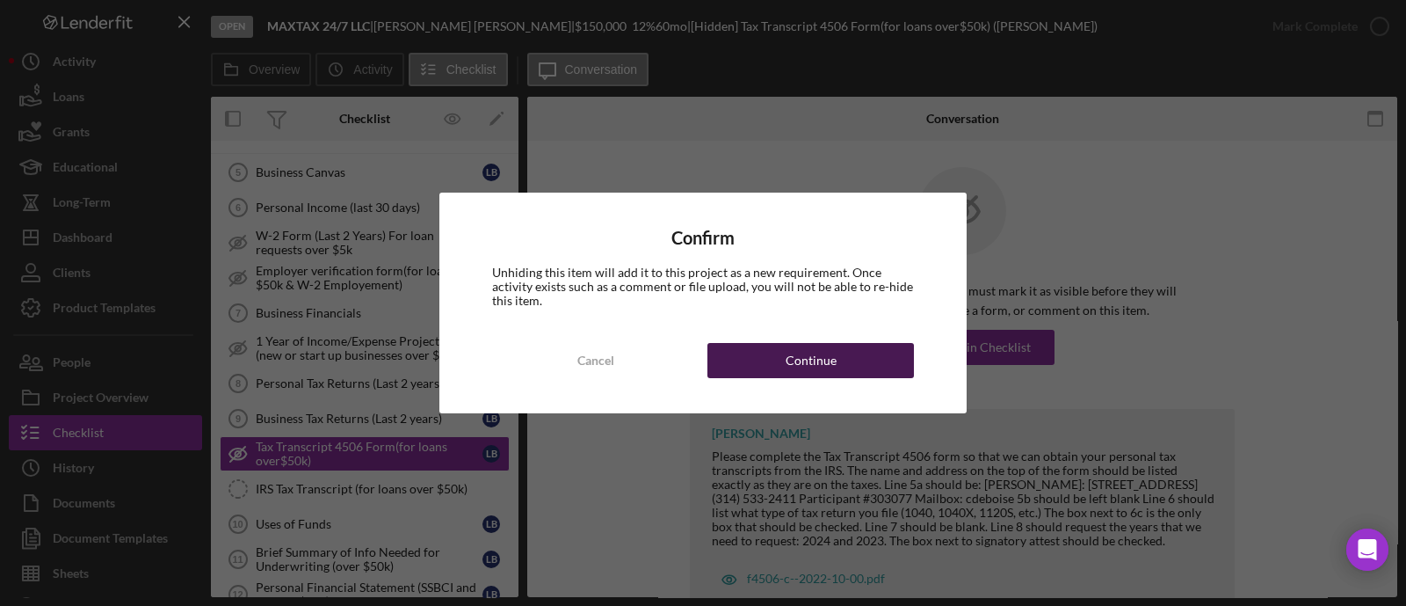
click at [868, 375] on button "Continue" at bounding box center [810, 360] width 207 height 35
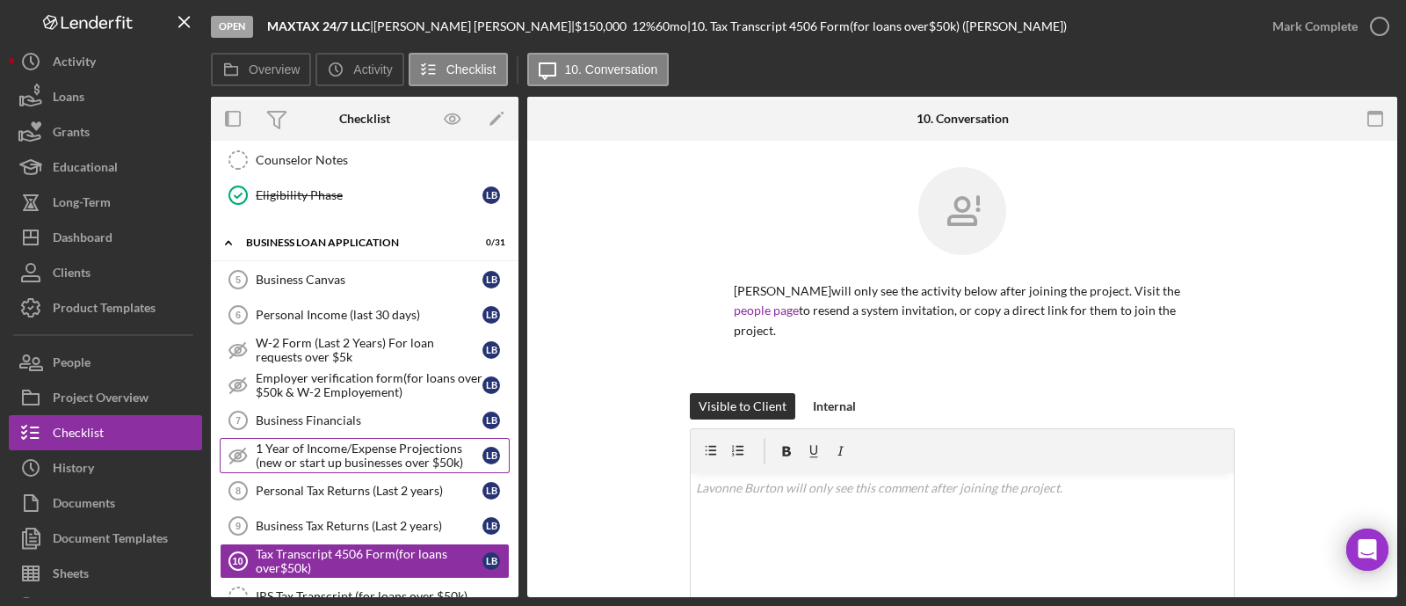
scroll to position [659, 0]
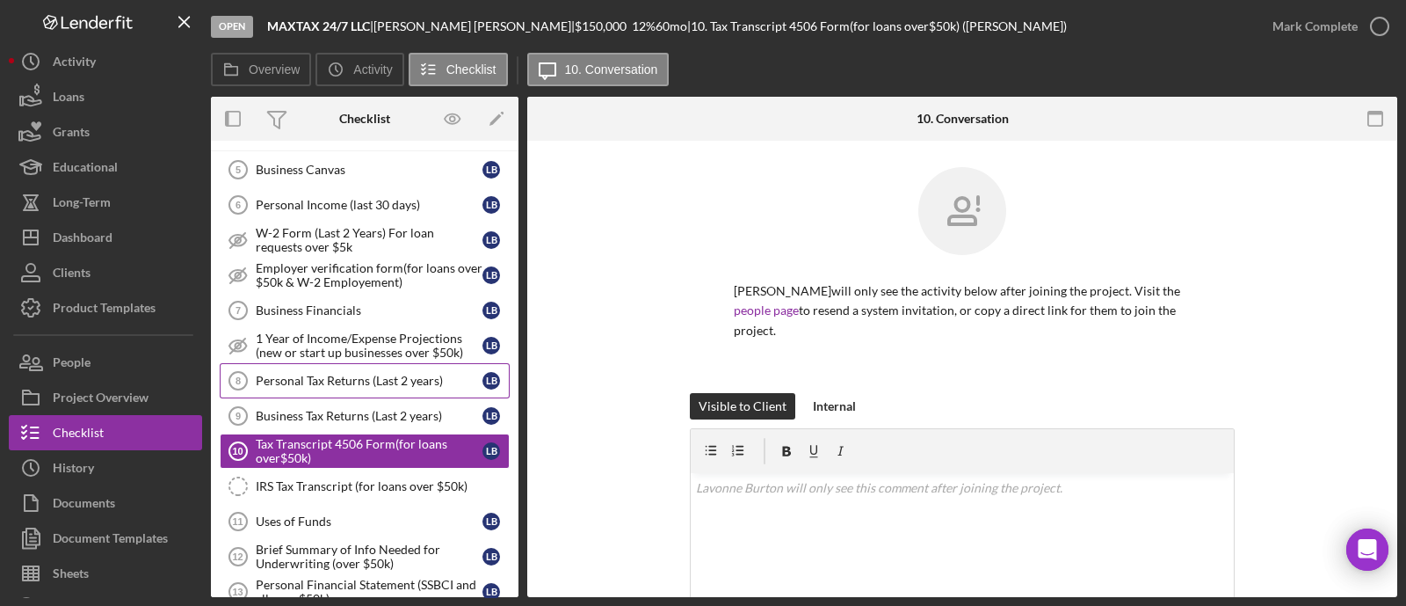
click at [361, 375] on div "Personal Tax Returns (Last 2 years)" at bounding box center [369, 381] width 227 height 14
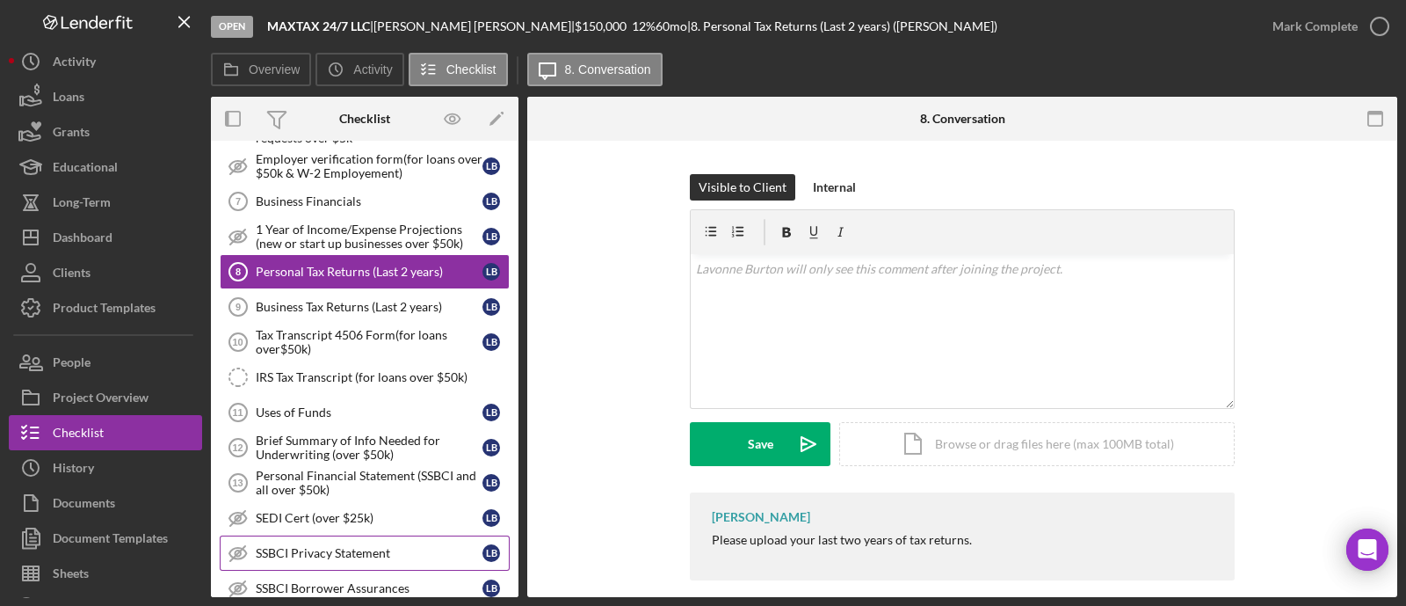
scroll to position [1099, 0]
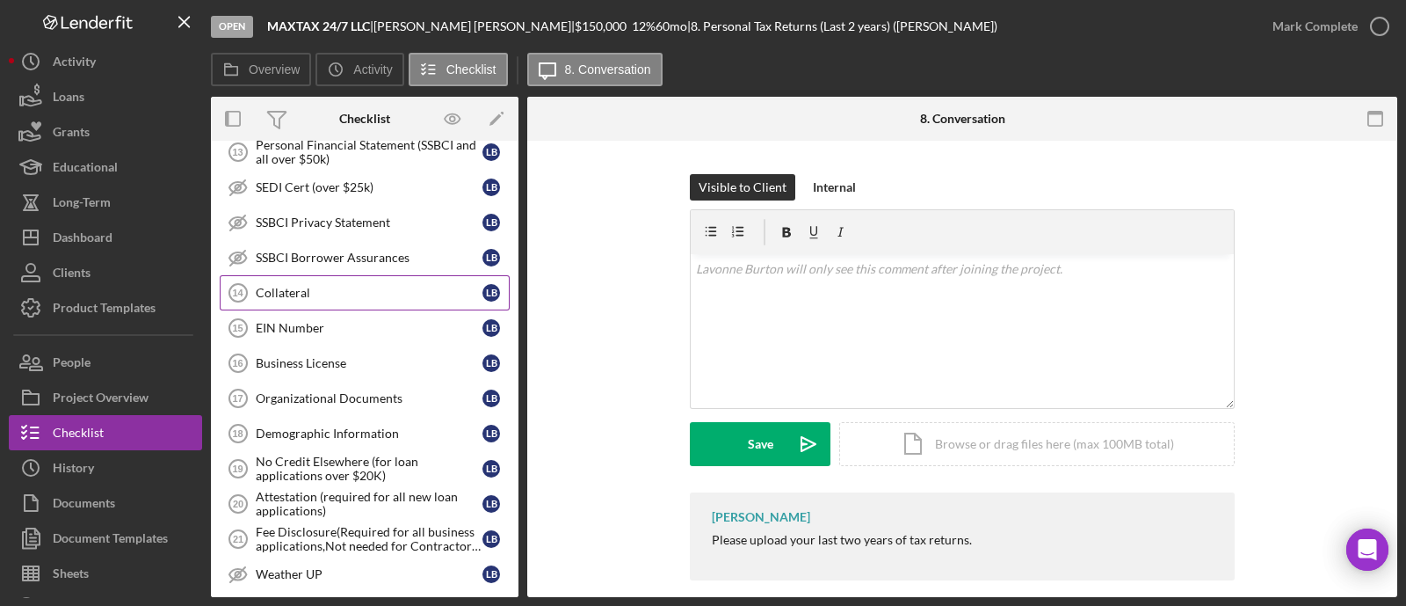
click at [330, 286] on div "Collateral" at bounding box center [369, 293] width 227 height 14
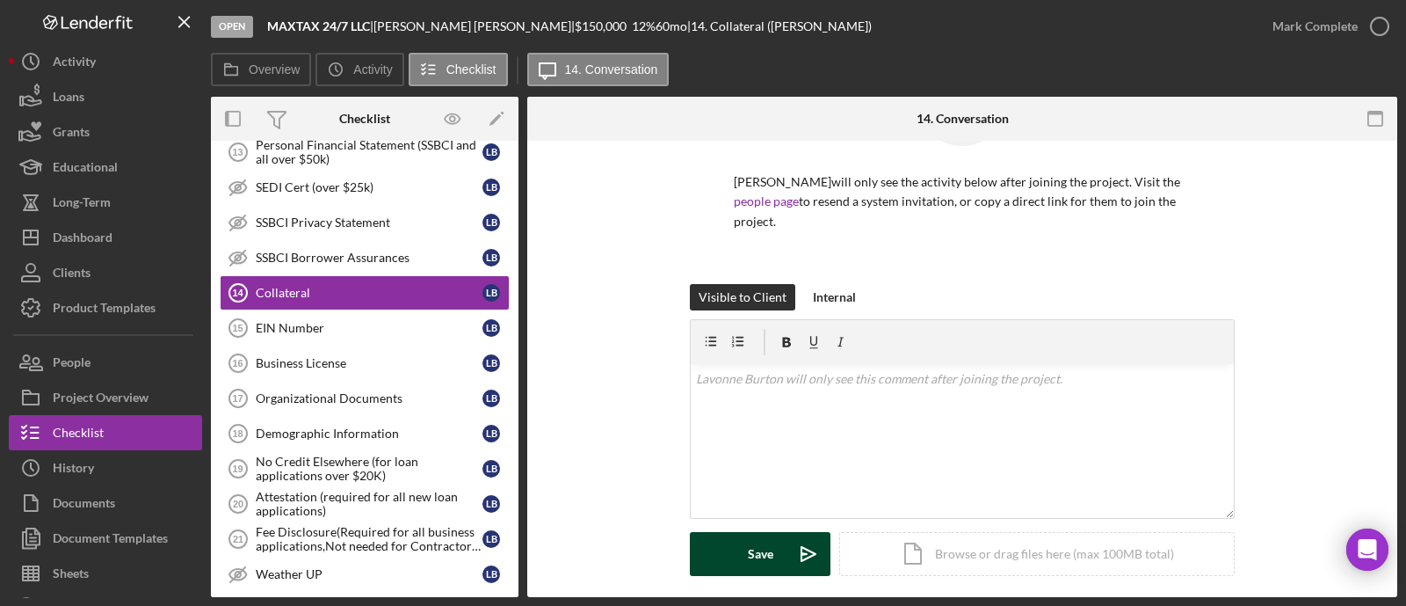
scroll to position [219, 0]
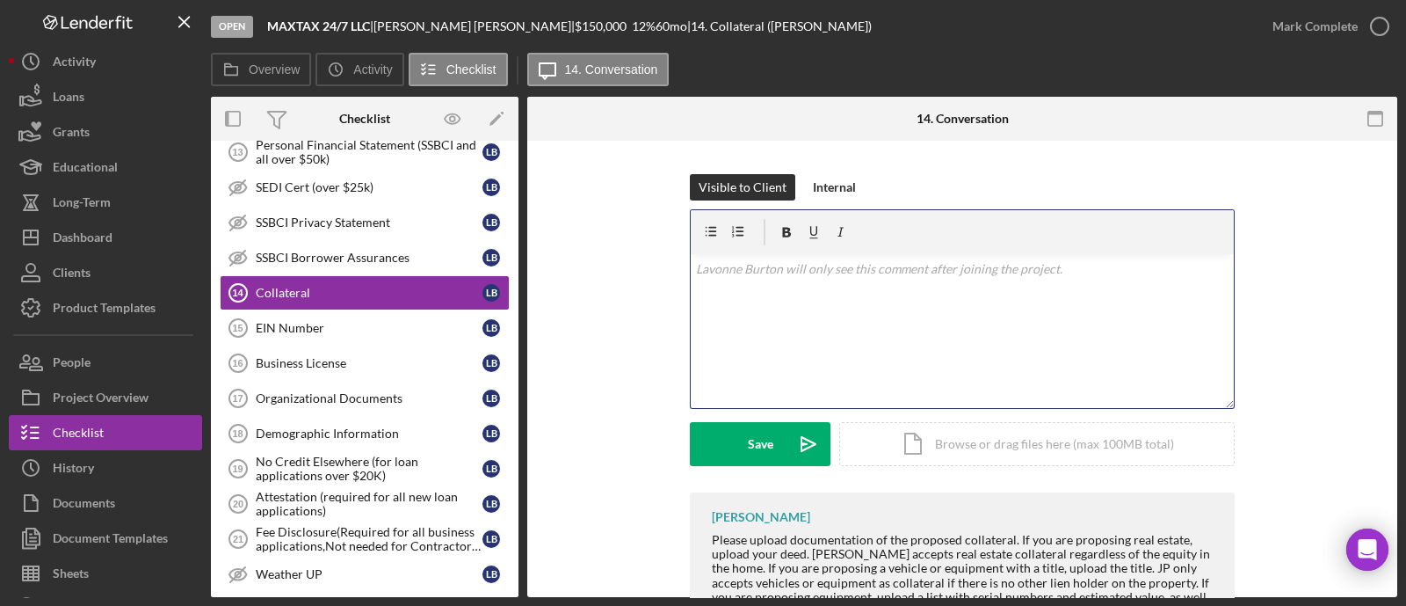
click at [809, 314] on div "v Color teal Color pink Remove color Add row above Add row below Add column bef…" at bounding box center [962, 331] width 543 height 154
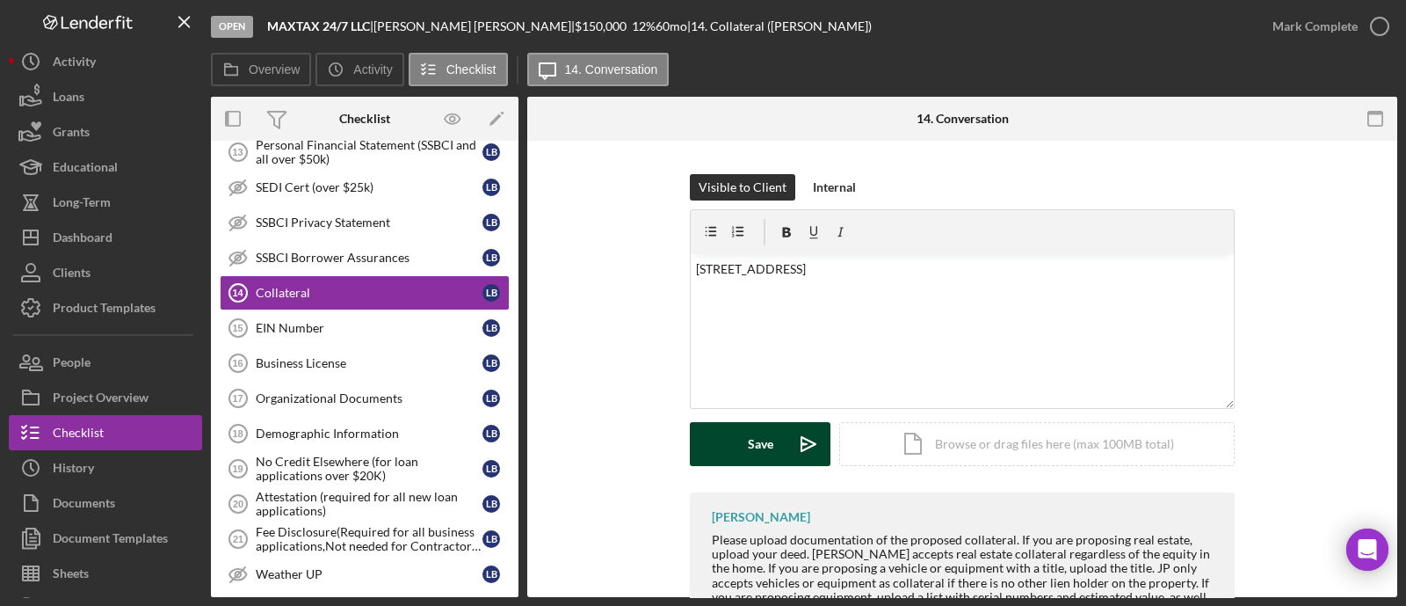
click at [787, 435] on icon "Icon/icon-invite-send" at bounding box center [809, 444] width 44 height 44
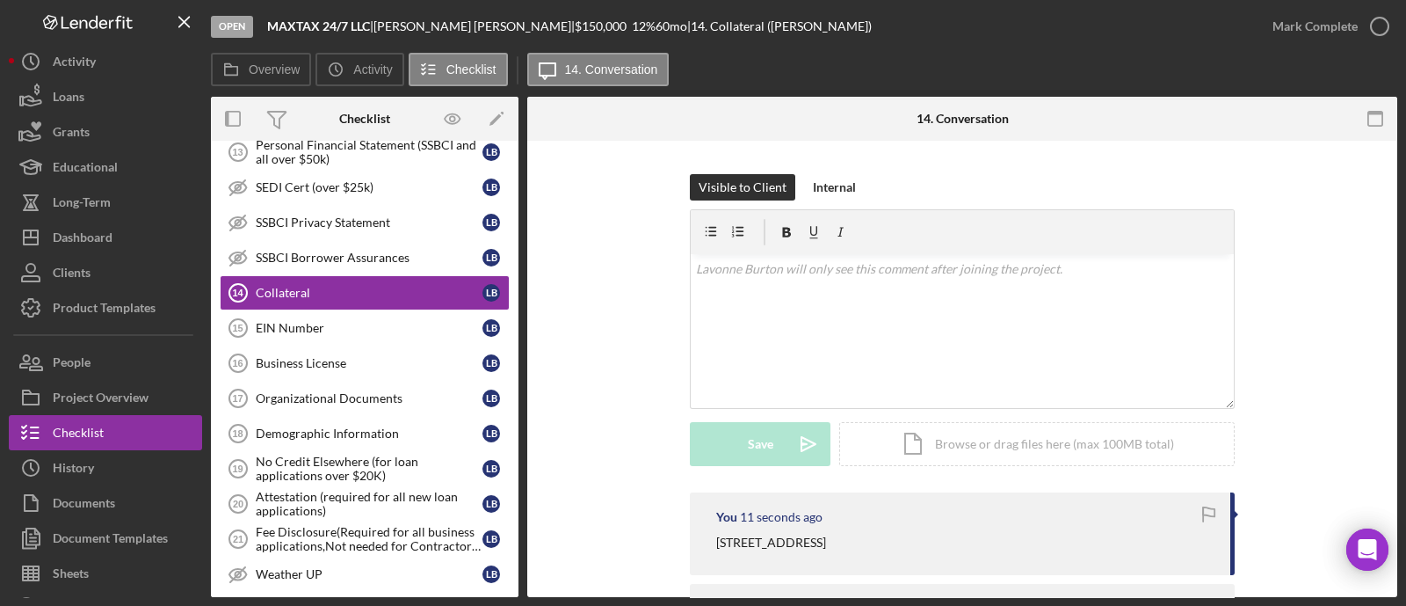
drag, startPoint x: 922, startPoint y: 540, endPoint x: 715, endPoint y: 540, distance: 207.4
click at [716, 540] on div "[STREET_ADDRESS]" at bounding box center [964, 542] width 497 height 19
copy p "[STREET_ADDRESS]"
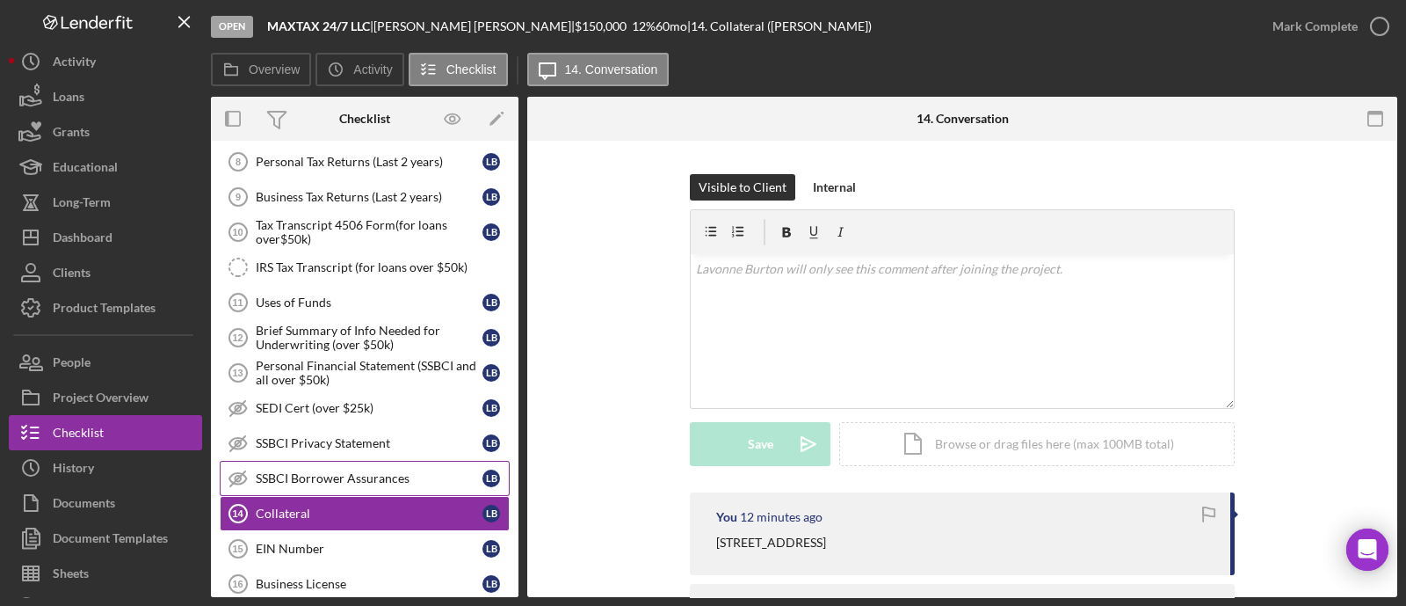
scroll to position [768, 0]
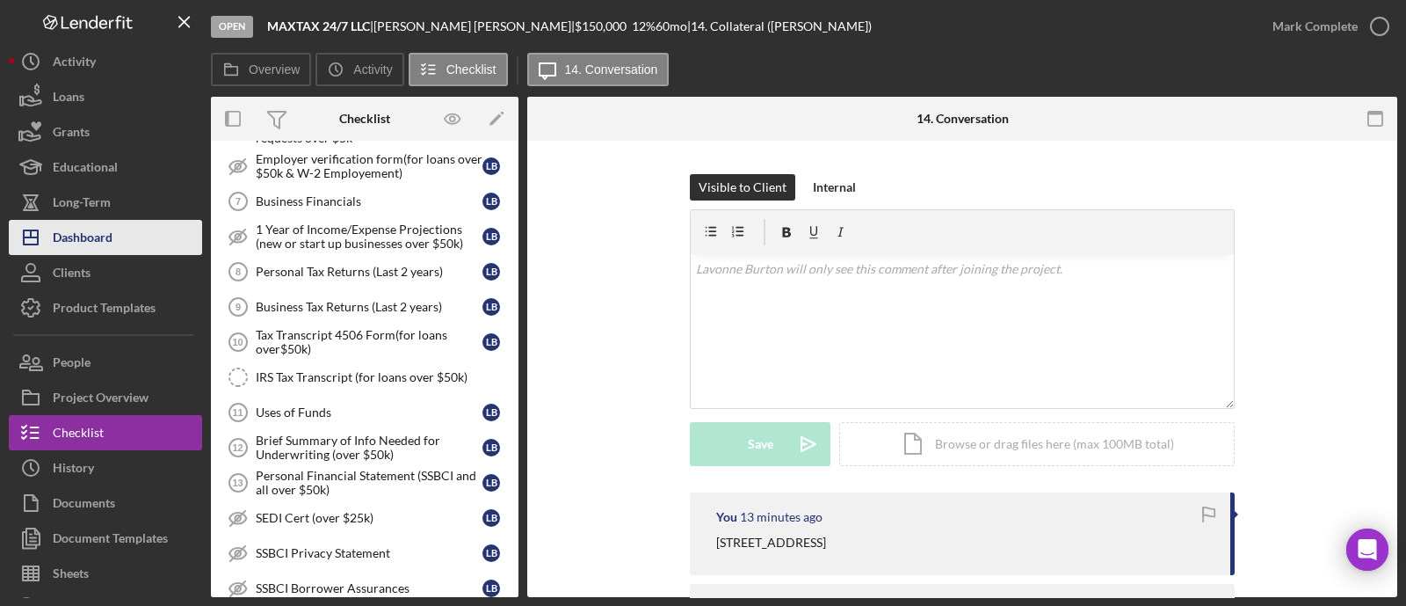
click at [88, 241] on div "Dashboard" at bounding box center [83, 240] width 60 height 40
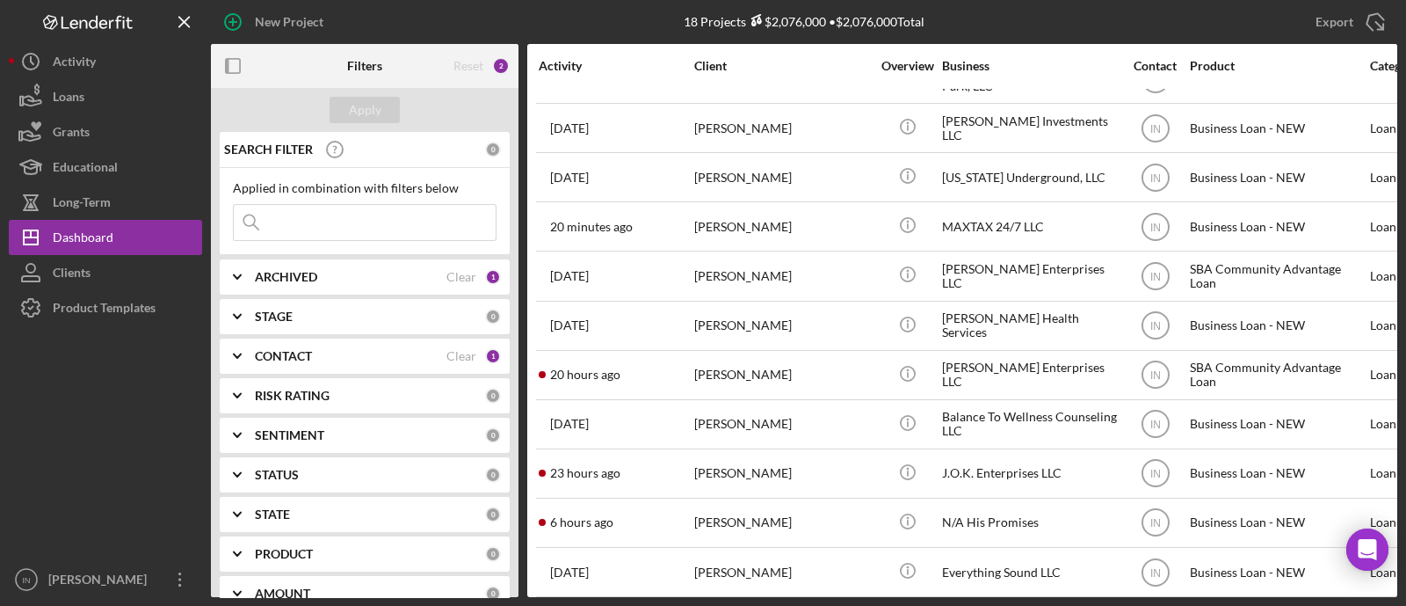
scroll to position [395, 0]
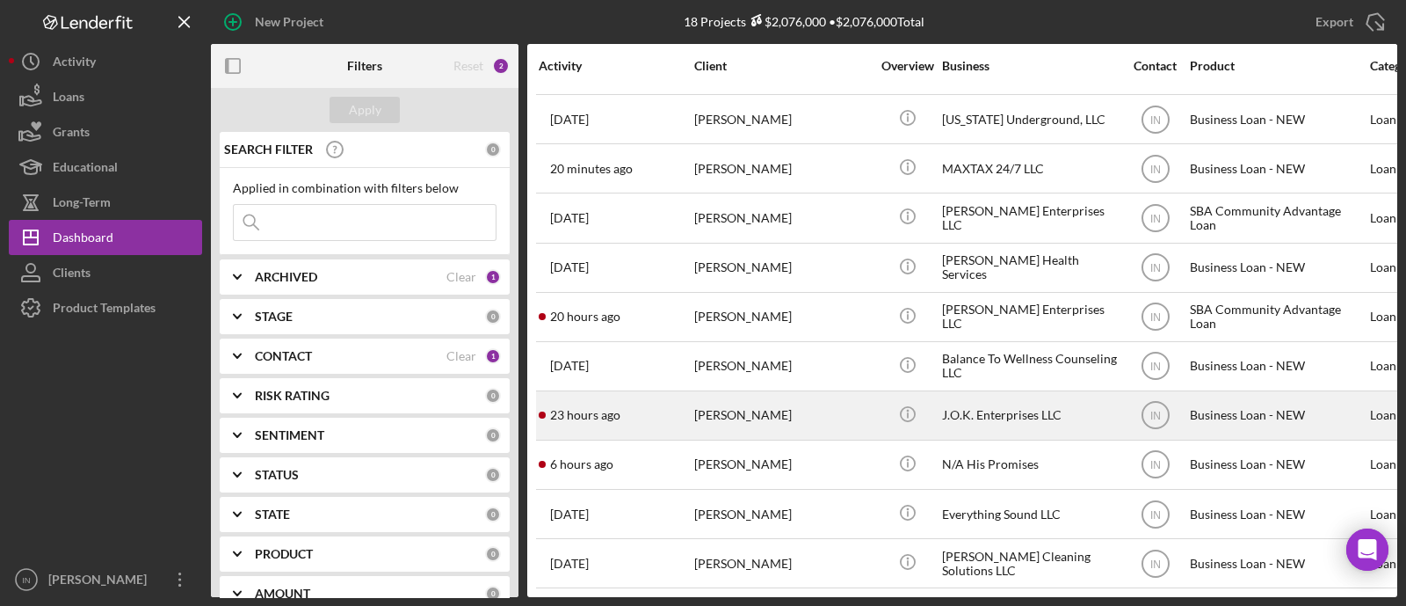
click at [729, 396] on div "[PERSON_NAME]" at bounding box center [782, 415] width 176 height 47
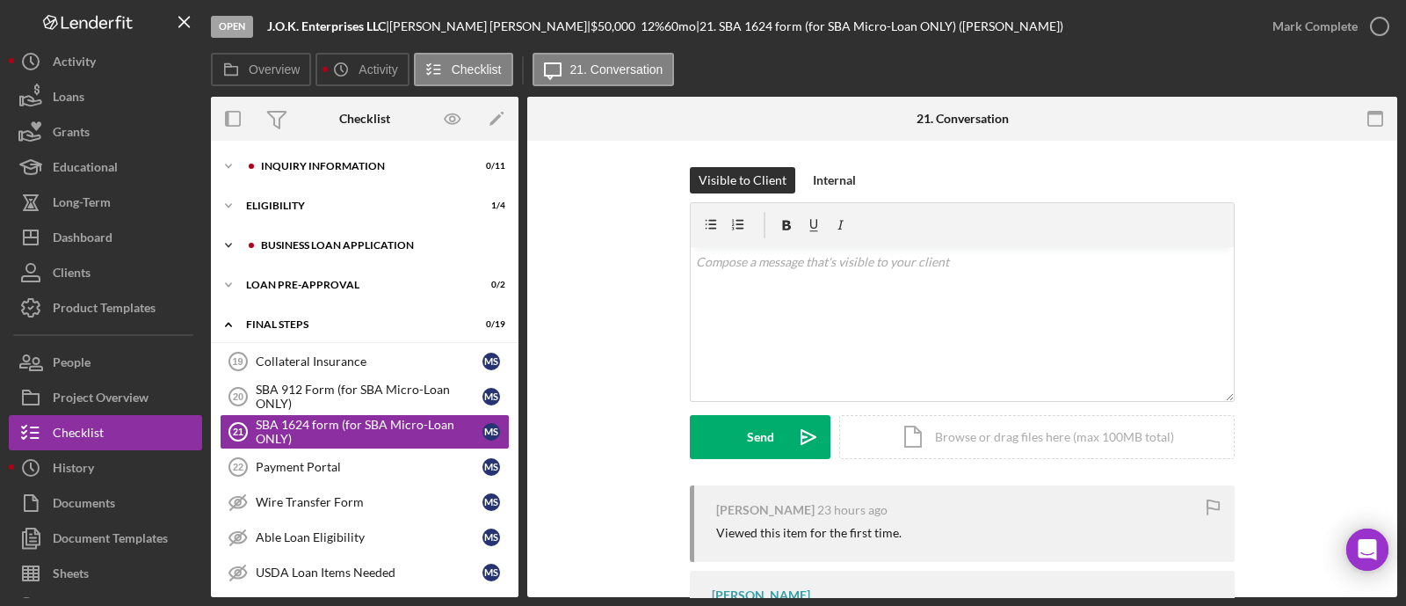
click at [347, 242] on div "BUSINESS LOAN APPLICATION" at bounding box center [379, 245] width 236 height 11
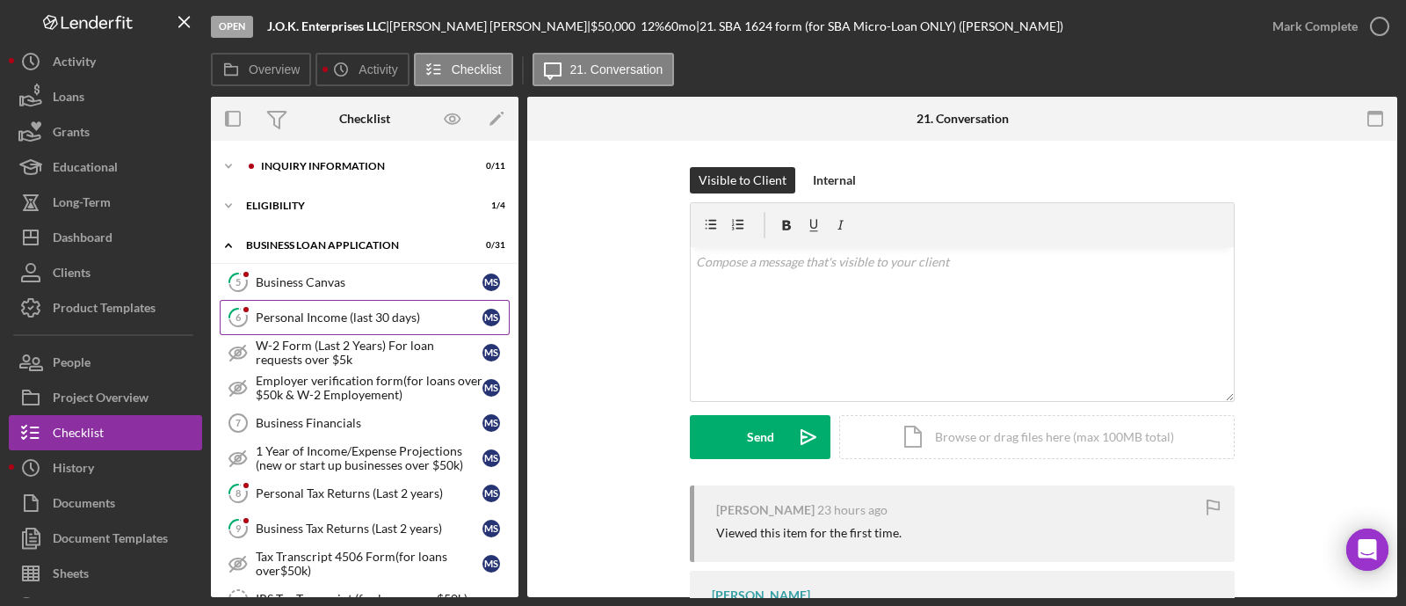
click at [347, 318] on div "Personal Income (last 30 days)" at bounding box center [369, 317] width 227 height 14
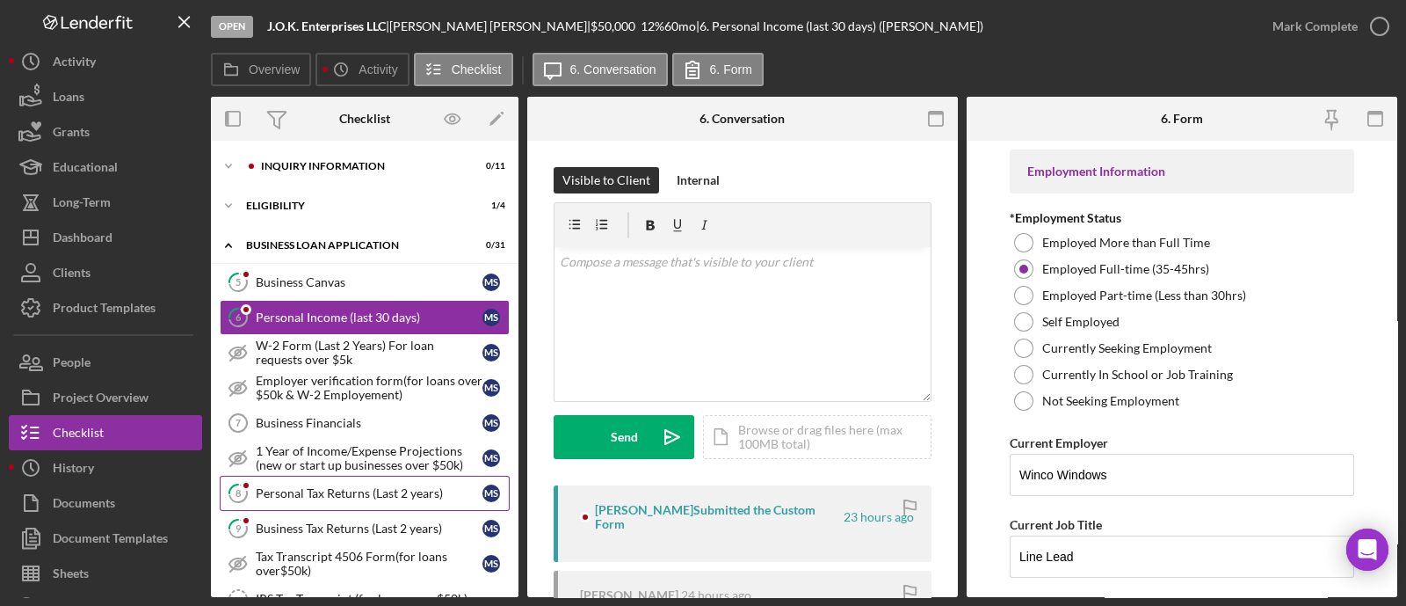
click at [291, 486] on div "Personal Tax Returns (Last 2 years)" at bounding box center [369, 493] width 227 height 14
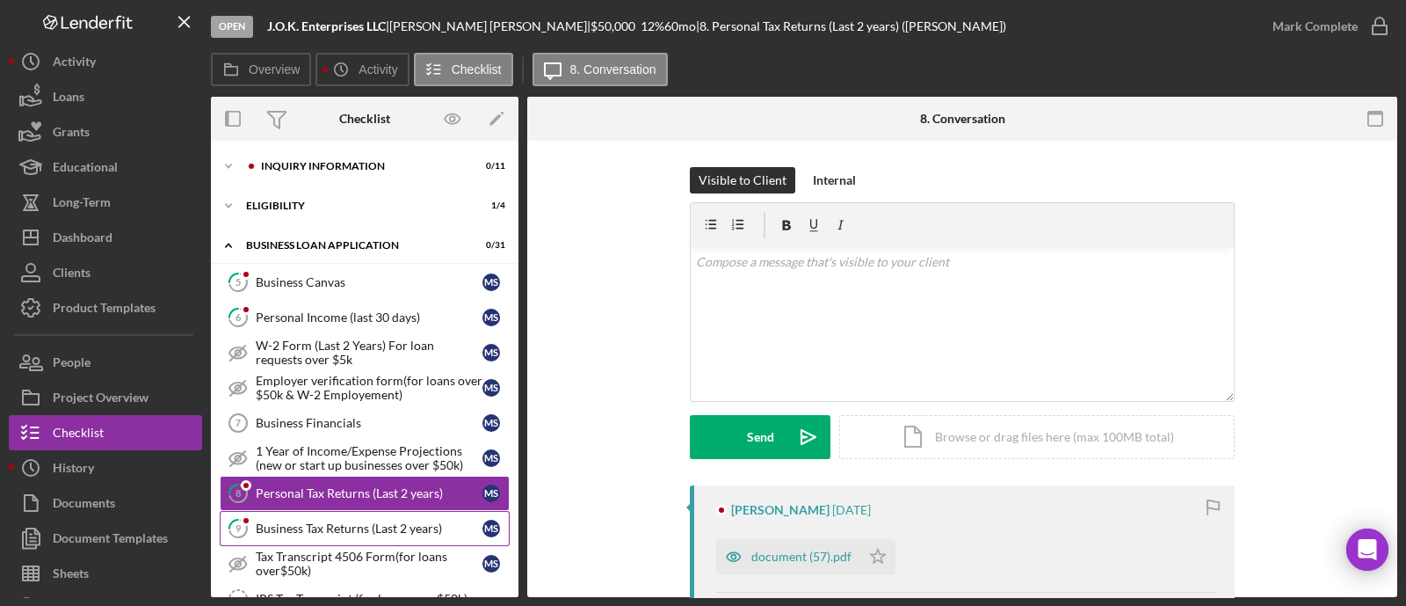
click at [303, 511] on link "9 Business Tax Returns (Last 2 years) M S" at bounding box center [365, 528] width 290 height 35
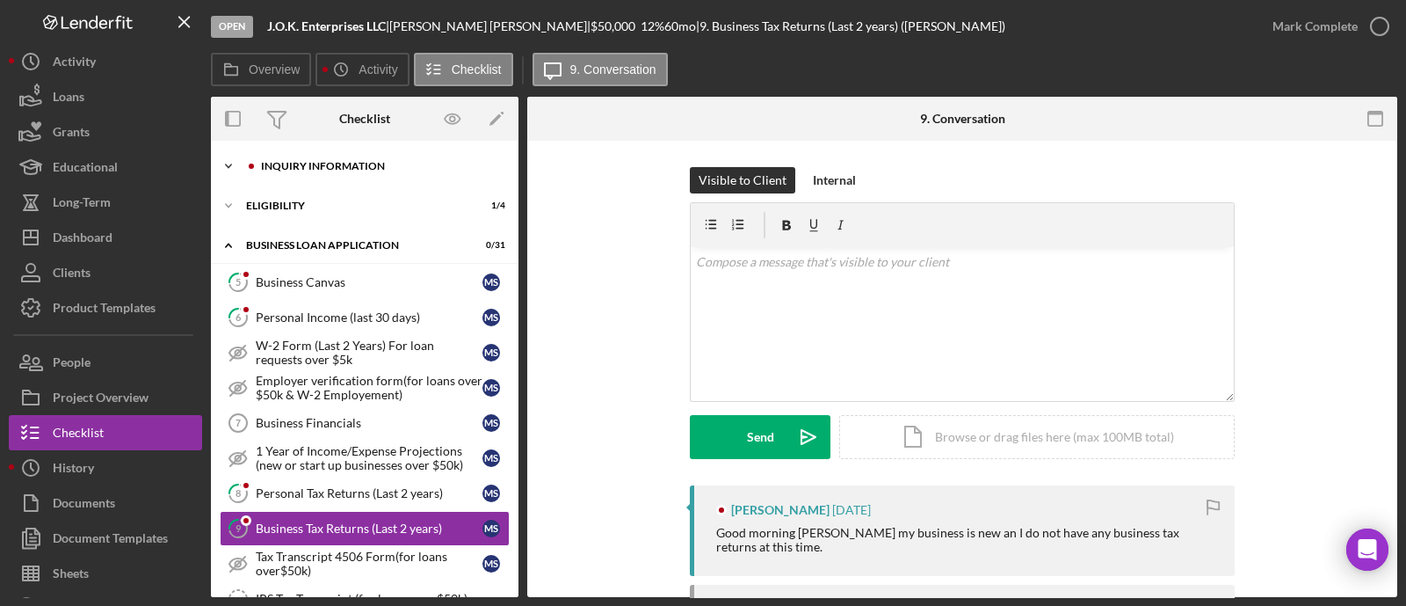
click at [325, 154] on div "Icon/Expander INQUIRY INFORMATION 0 / 11" at bounding box center [365, 166] width 308 height 35
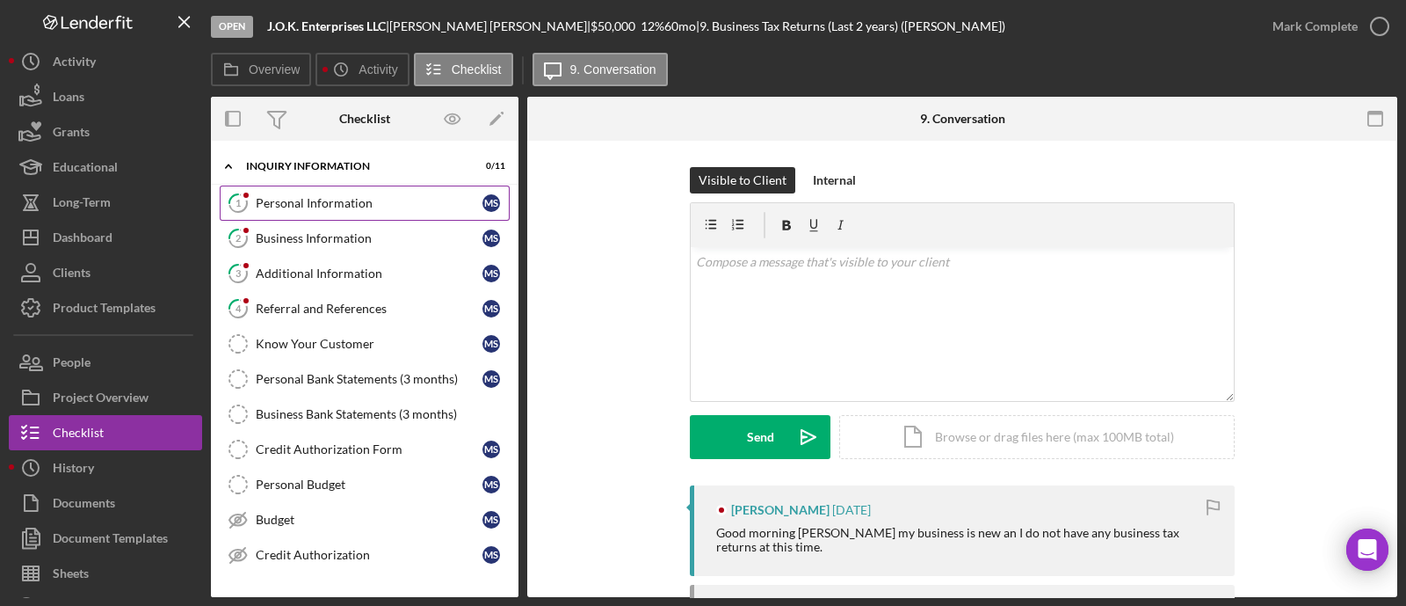
click at [318, 200] on div "Personal Information" at bounding box center [369, 203] width 227 height 14
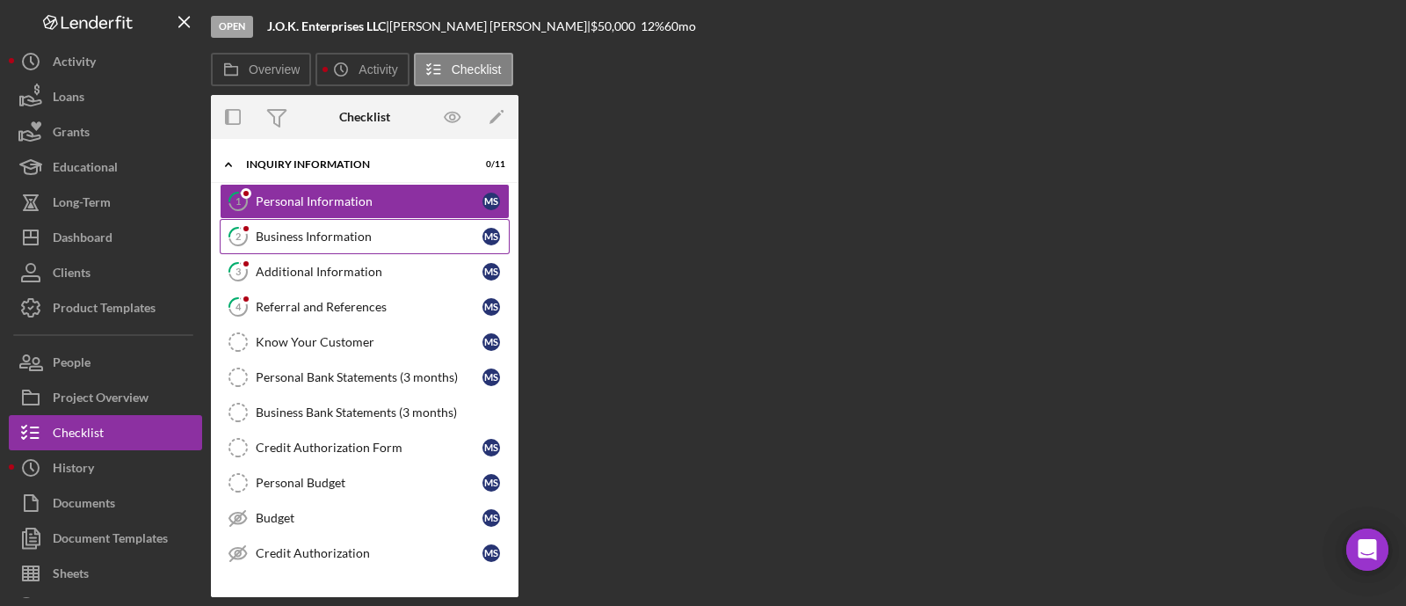
click at [305, 238] on div "Business Information" at bounding box center [369, 236] width 227 height 14
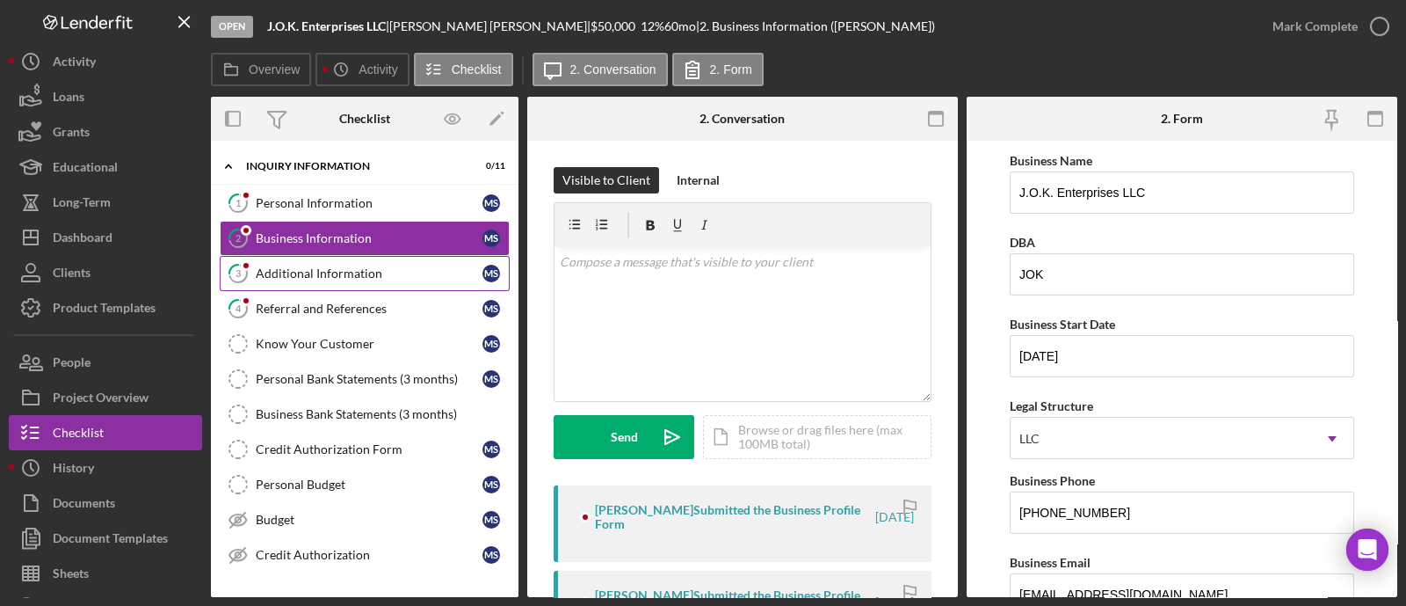
click at [298, 274] on div "Additional Information" at bounding box center [369, 273] width 227 height 14
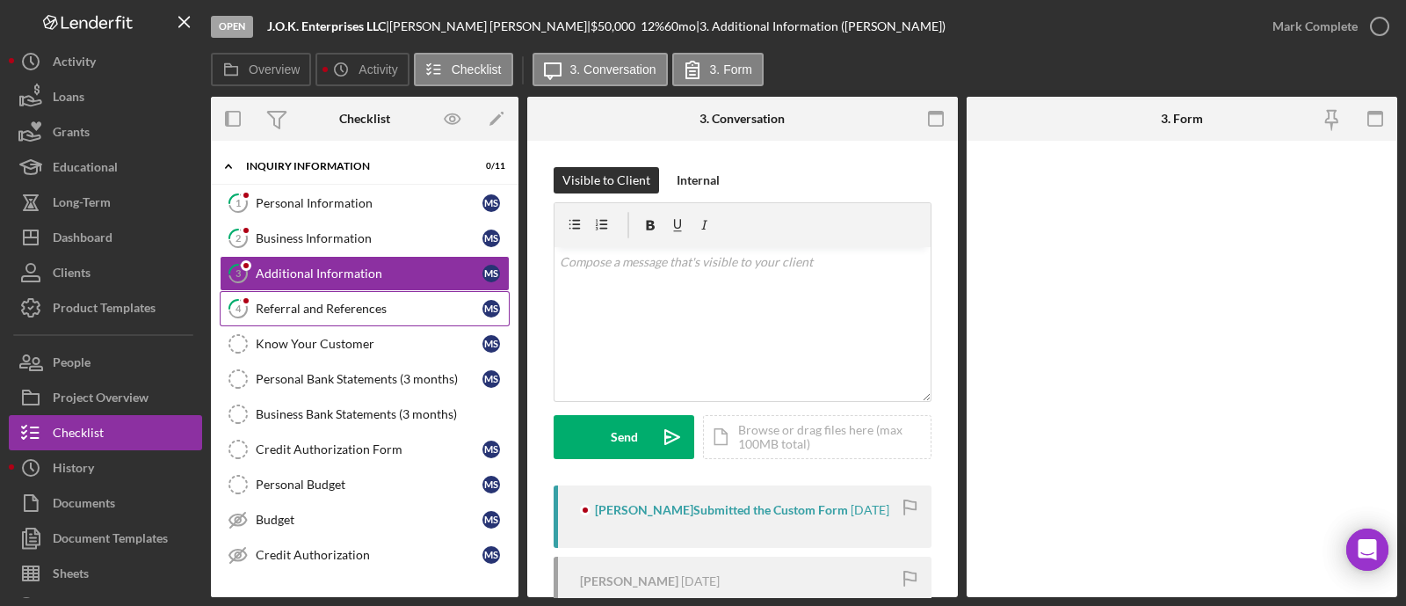
click at [296, 302] on div "Referral and References" at bounding box center [369, 308] width 227 height 14
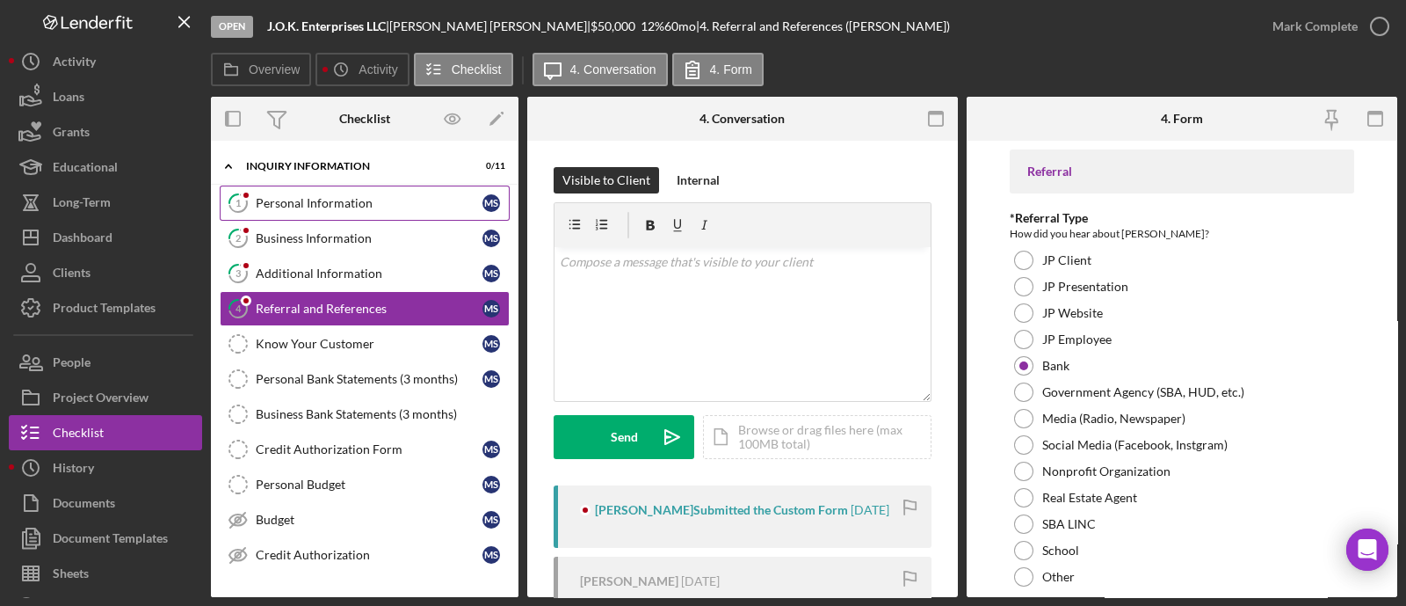
click at [333, 201] on div "Personal Information" at bounding box center [369, 203] width 227 height 14
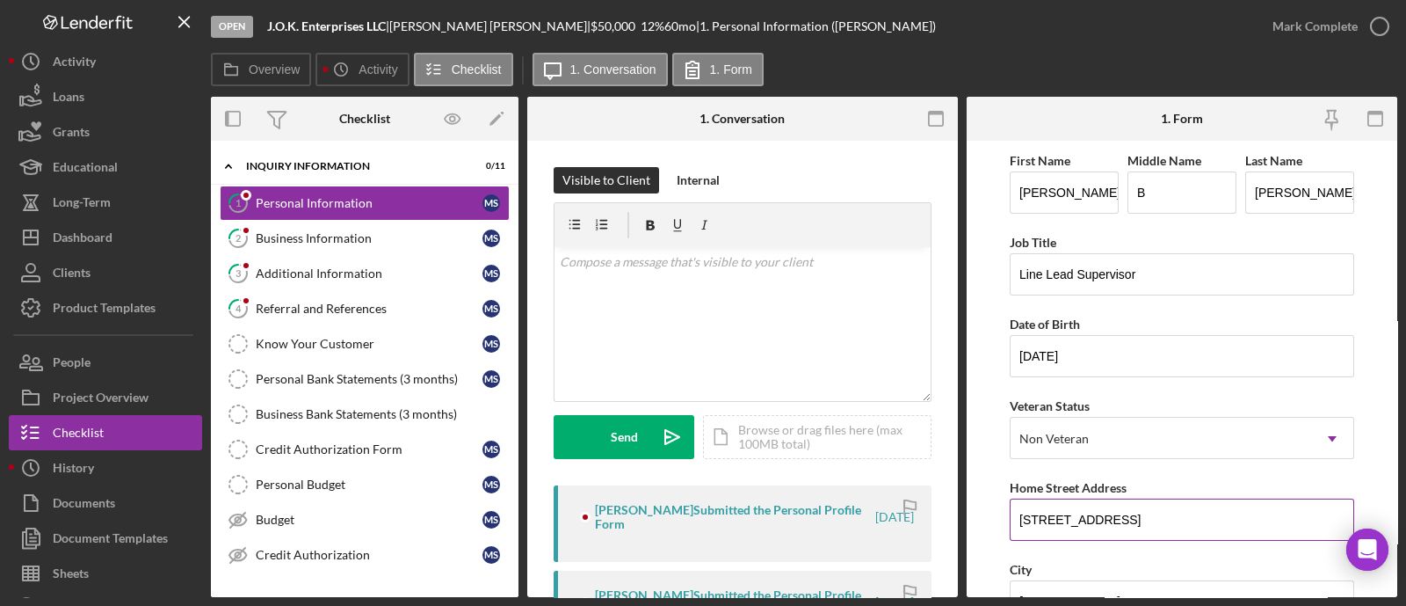
scroll to position [714, 0]
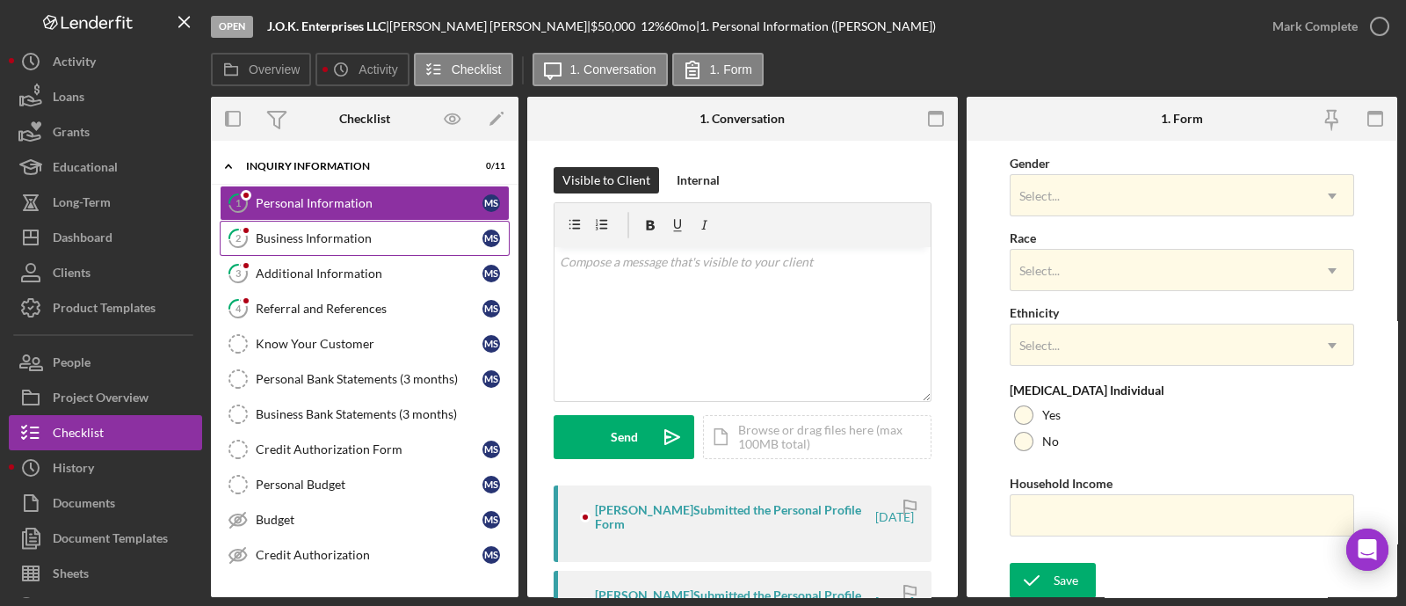
click at [332, 228] on link "2 Business Information M S" at bounding box center [365, 238] width 290 height 35
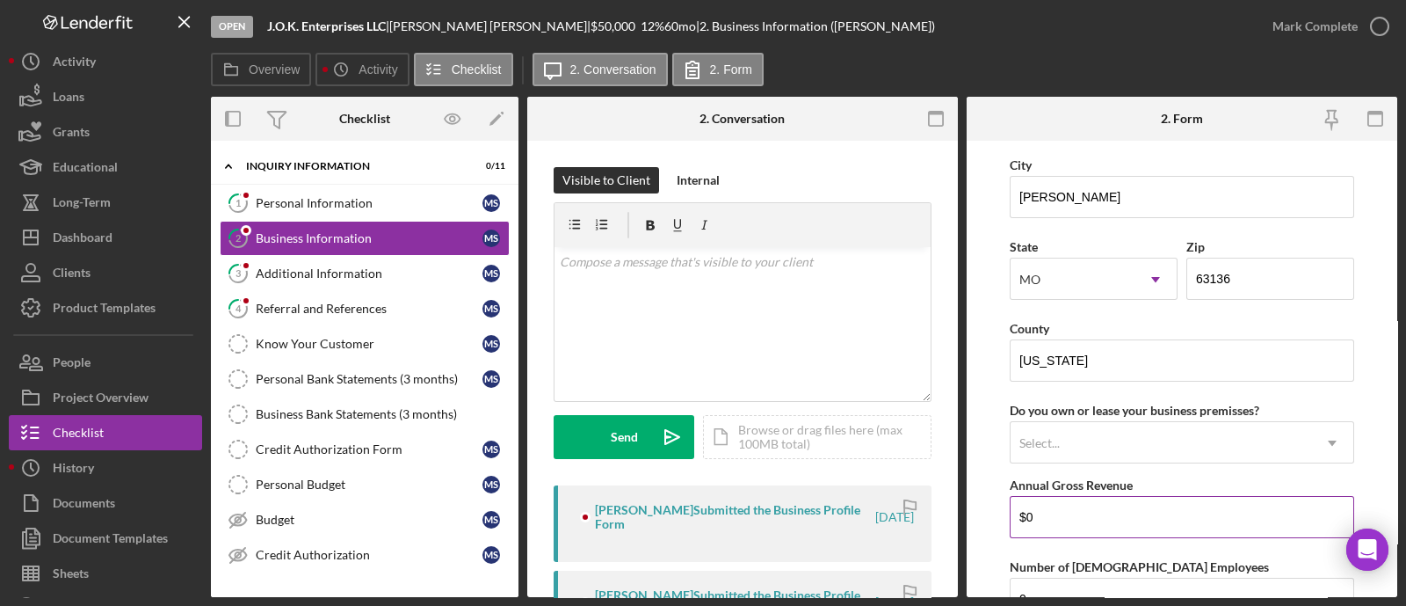
scroll to position [1815, 0]
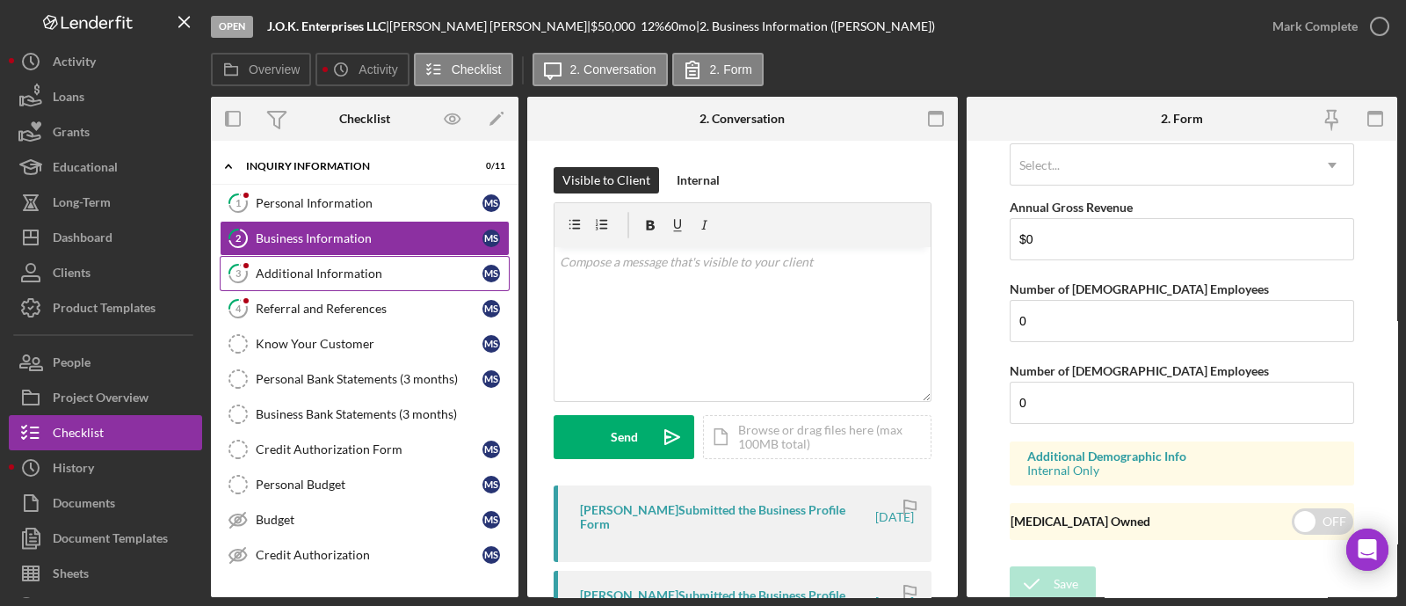
click at [332, 274] on div "Additional Information" at bounding box center [369, 273] width 227 height 14
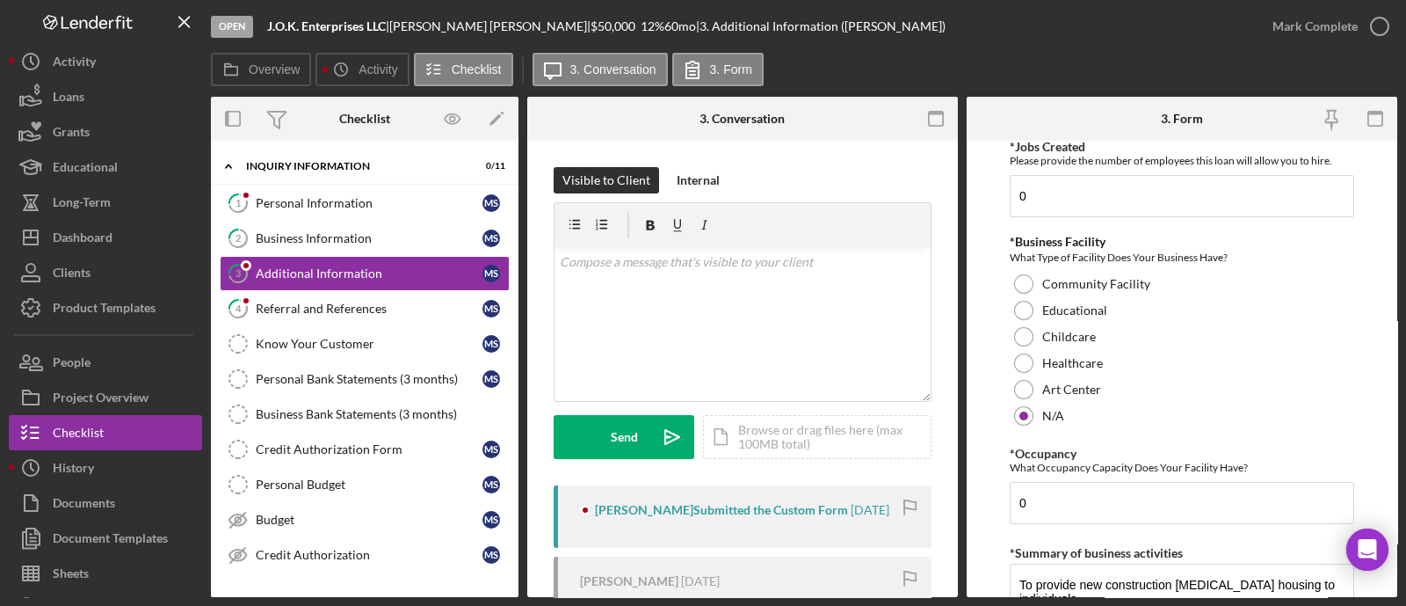
scroll to position [2150, 0]
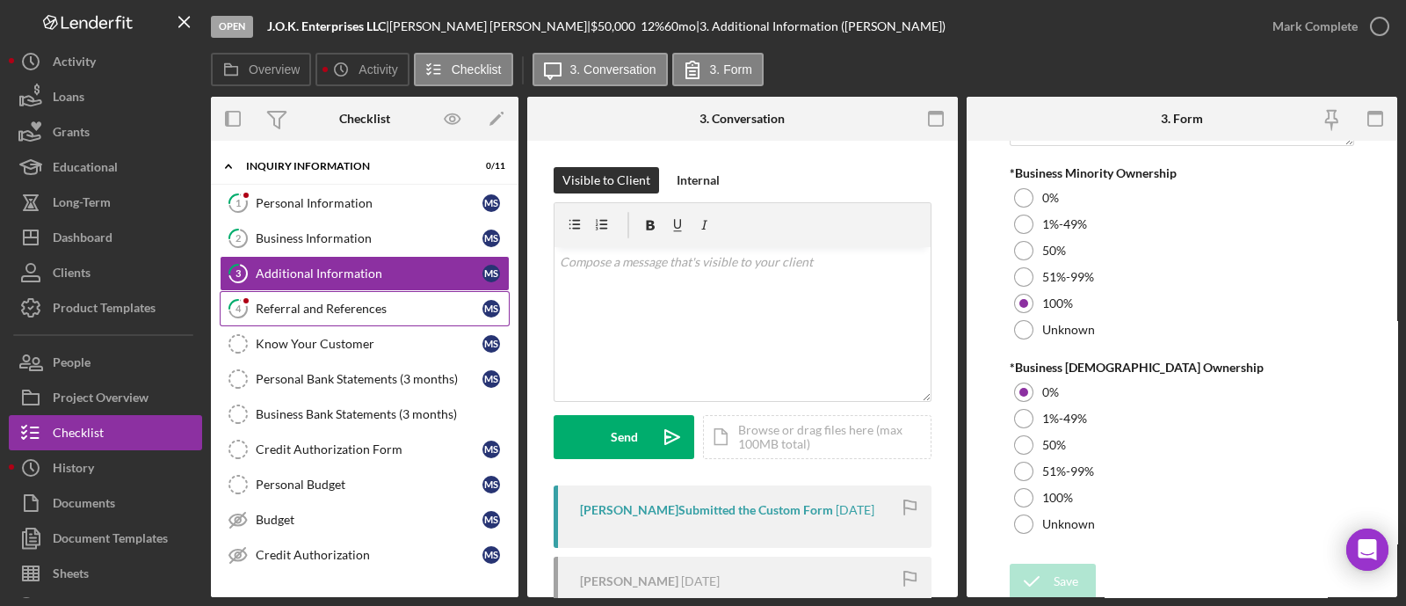
click at [365, 310] on div "Referral and References" at bounding box center [369, 308] width 227 height 14
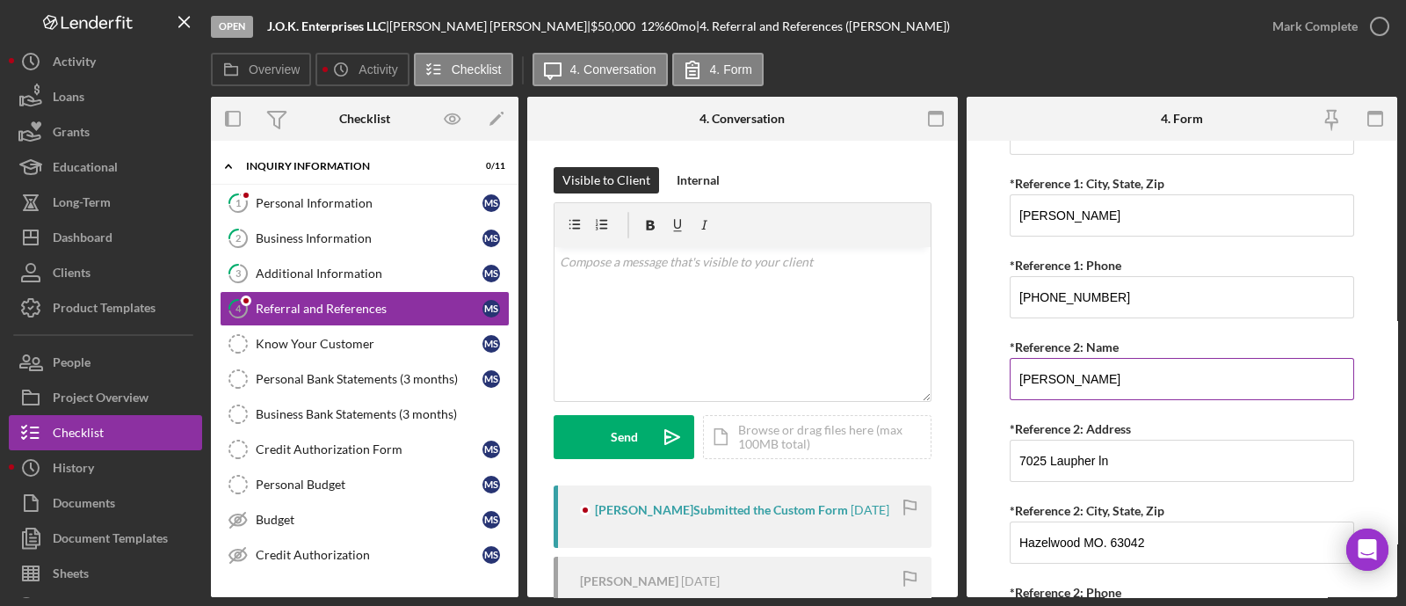
scroll to position [878, 0]
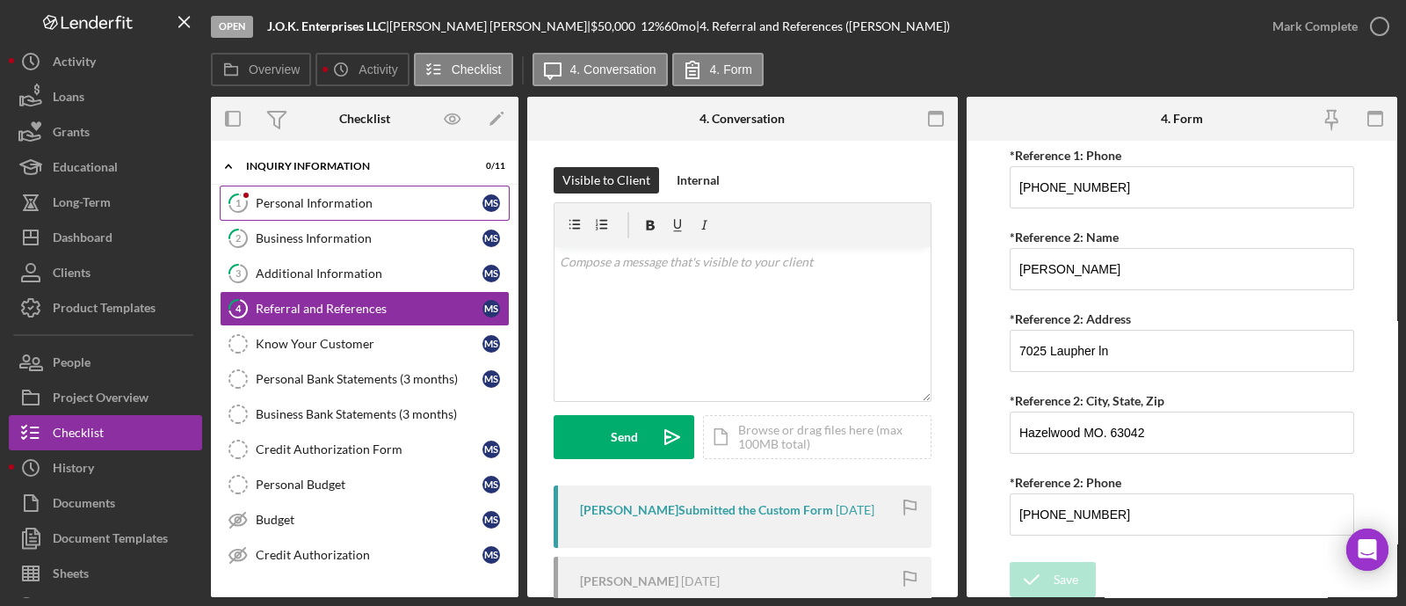
click at [309, 196] on div "Personal Information" at bounding box center [369, 203] width 227 height 14
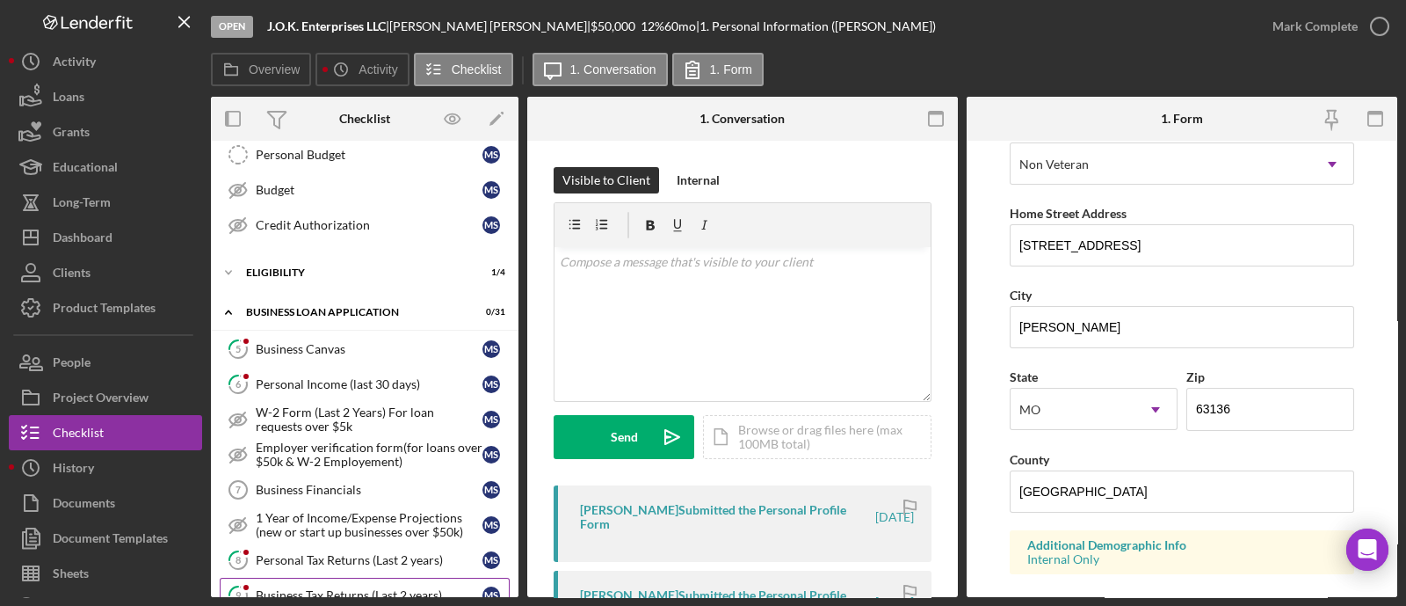
scroll to position [439, 0]
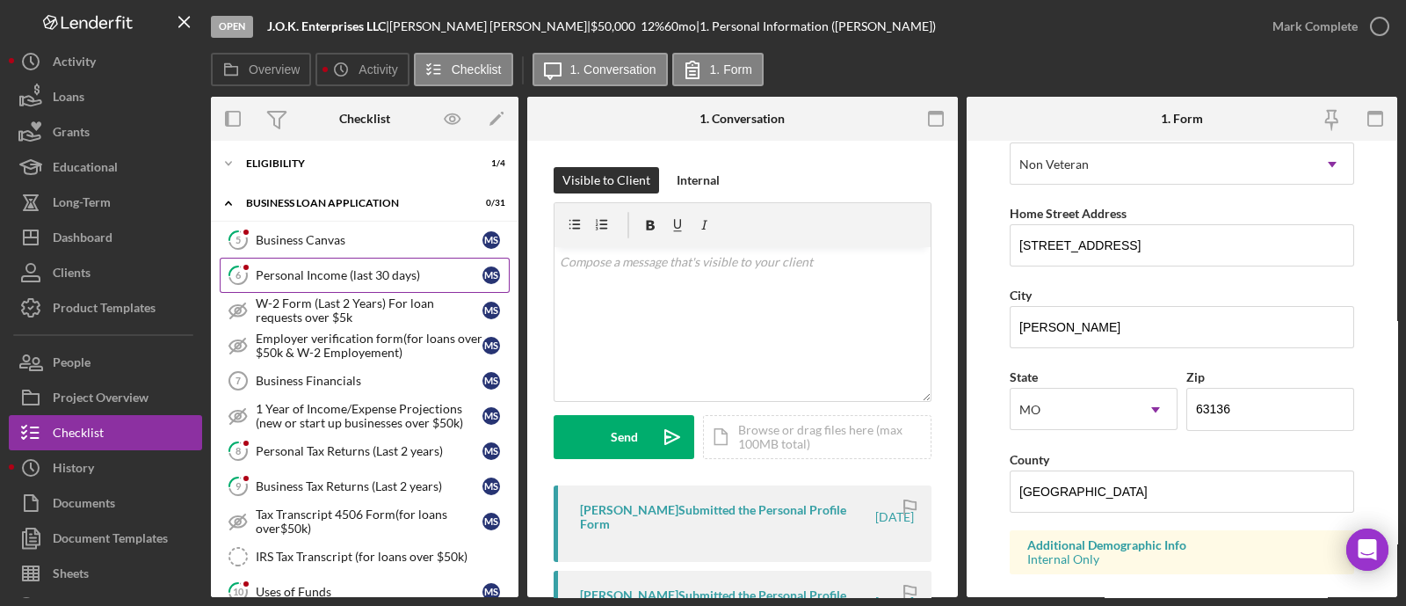
click at [320, 268] on div "Personal Income (last 30 days)" at bounding box center [369, 275] width 227 height 14
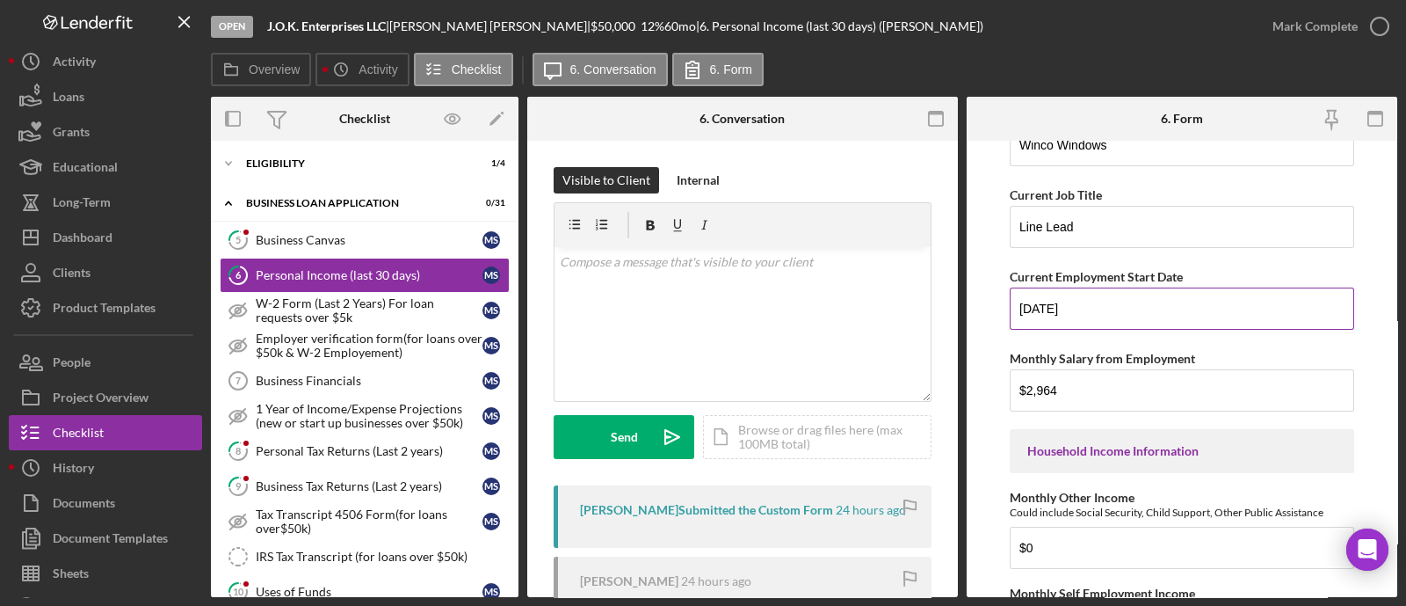
scroll to position [219, 0]
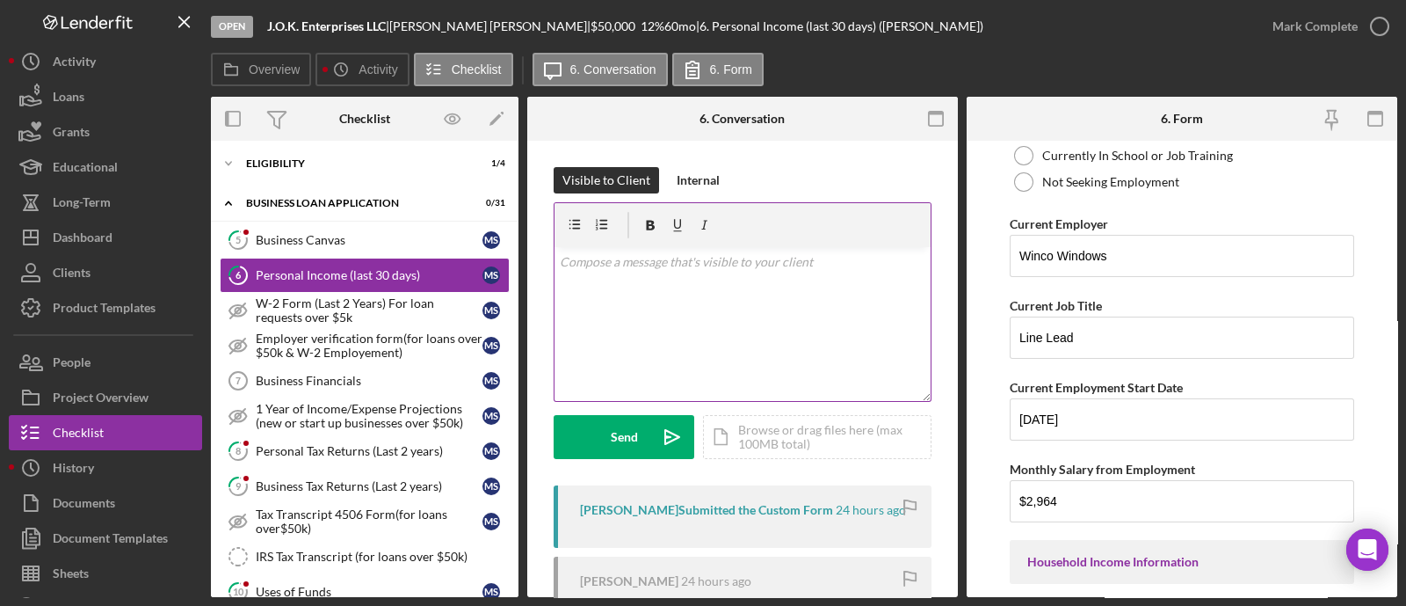
click at [740, 266] on p at bounding box center [743, 261] width 366 height 19
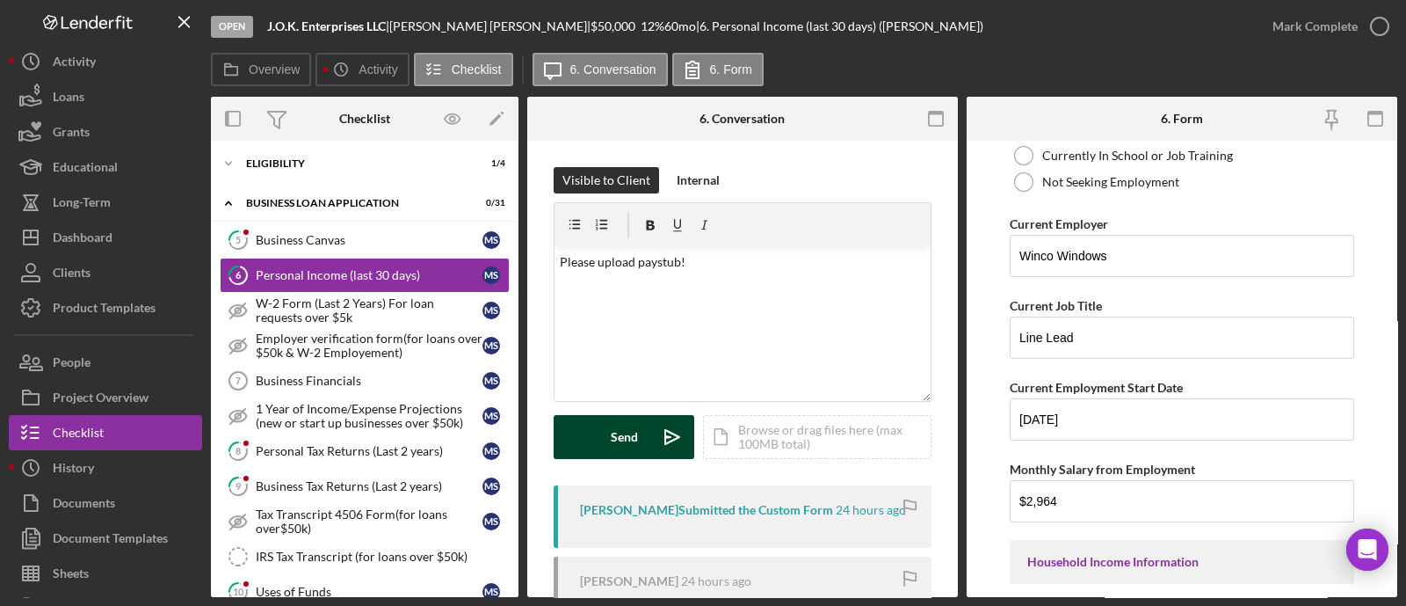
click at [630, 437] on div "Send" at bounding box center [624, 437] width 27 height 44
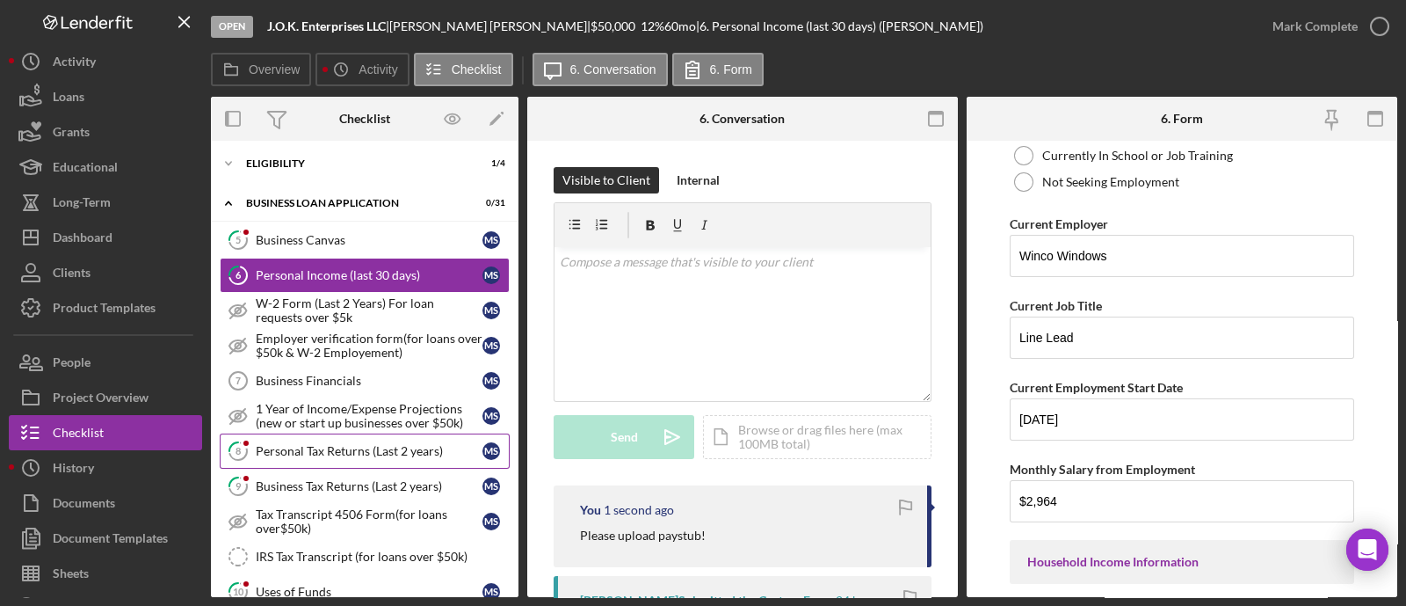
click at [340, 450] on div "Personal Tax Returns (Last 2 years)" at bounding box center [369, 451] width 227 height 14
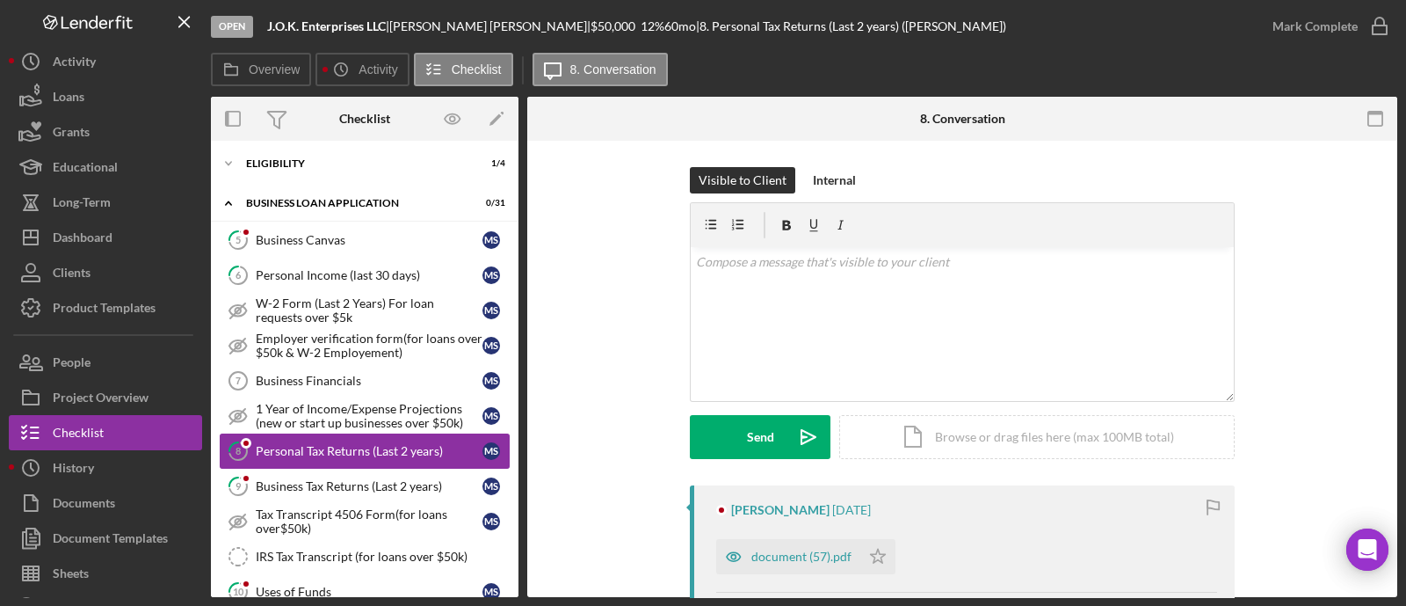
scroll to position [549, 0]
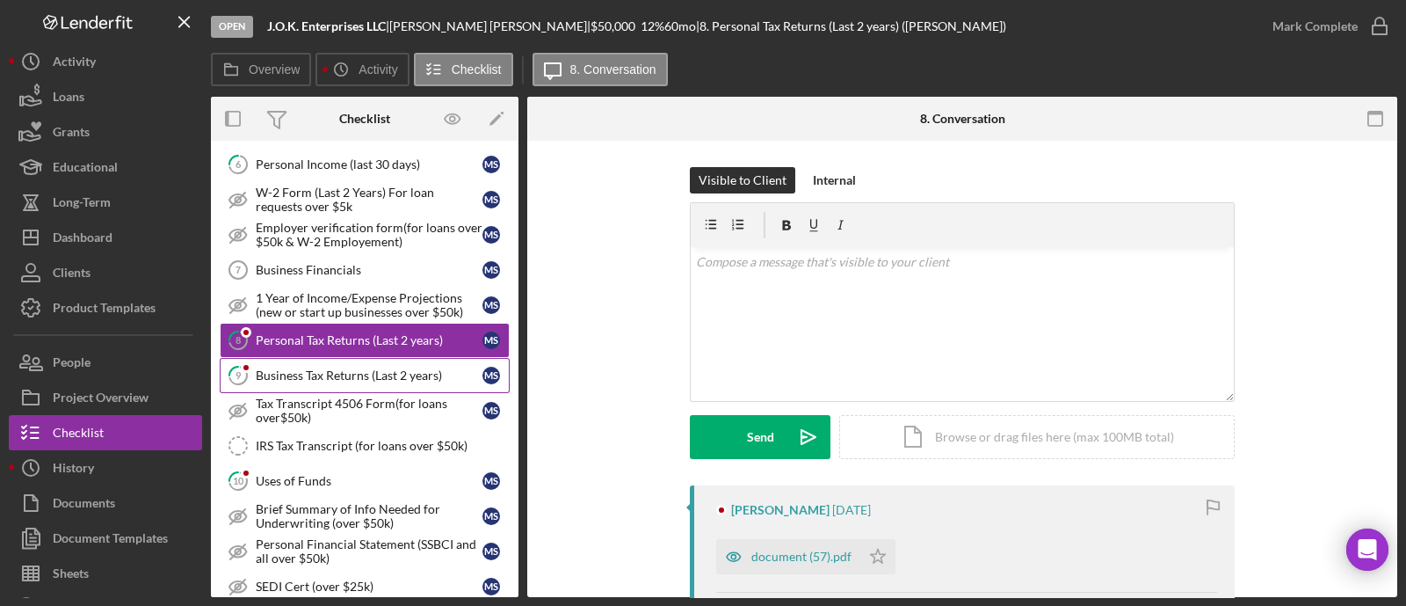
click at [339, 372] on div "Business Tax Returns (Last 2 years)" at bounding box center [369, 375] width 227 height 14
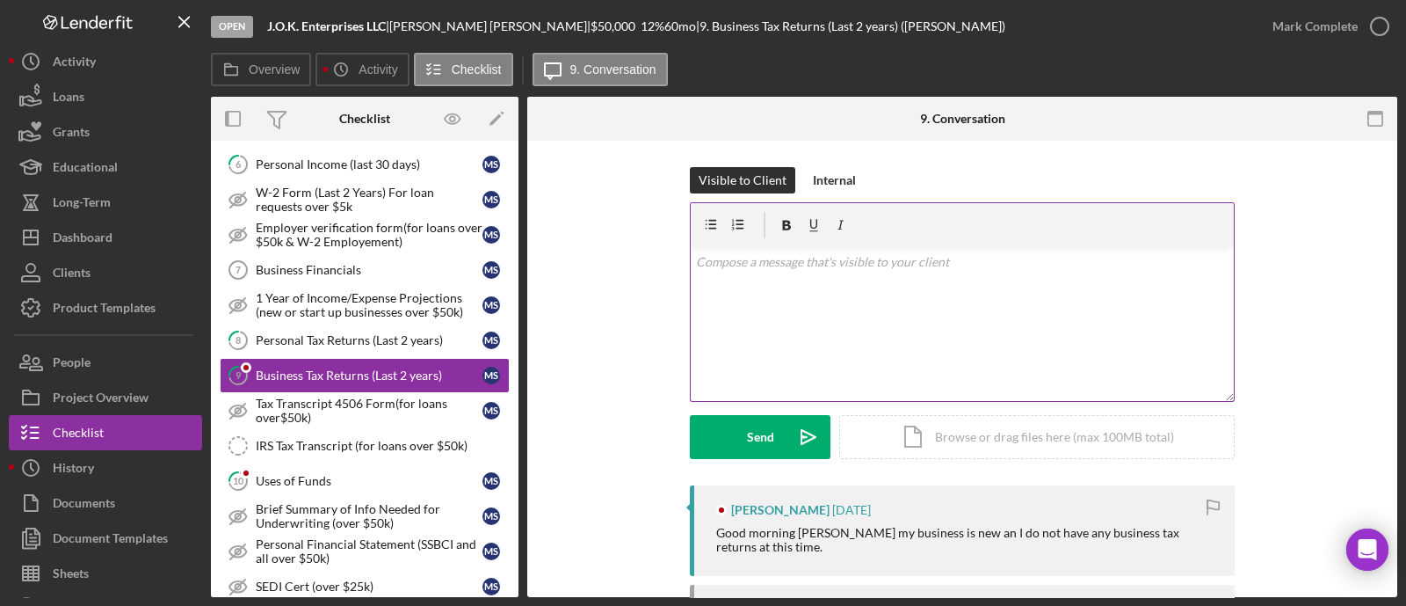
scroll to position [213, 0]
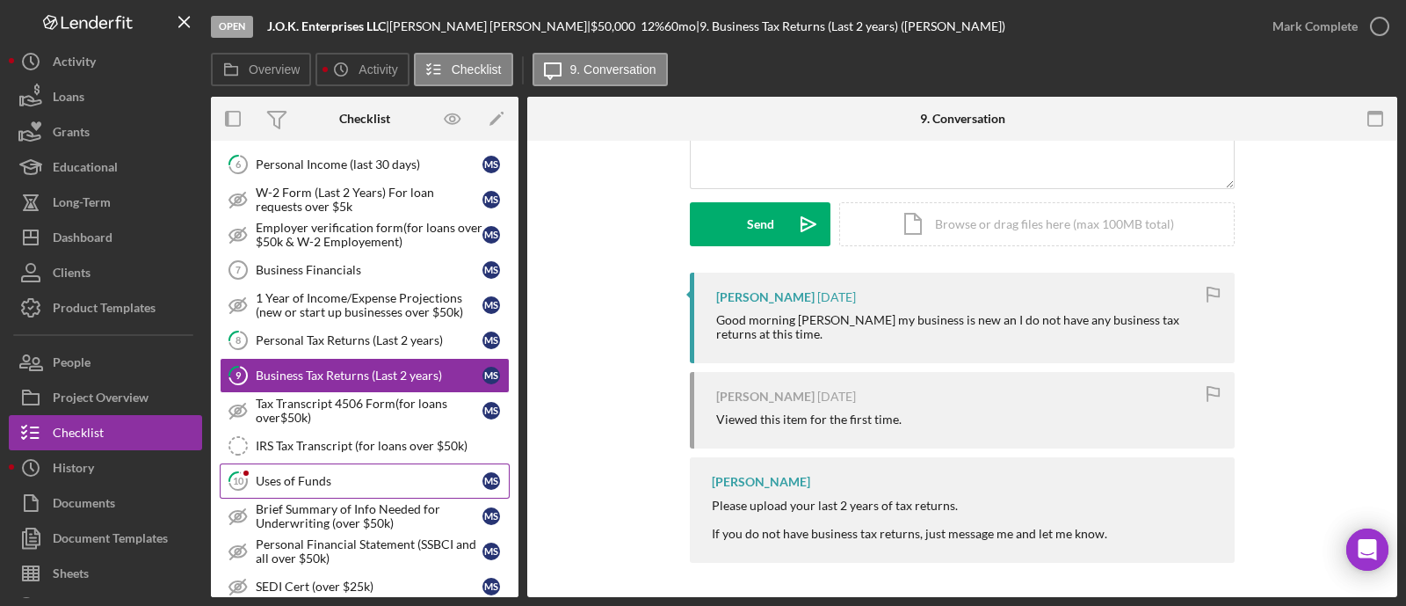
click at [318, 463] on link "10 Uses of Funds M S" at bounding box center [365, 480] width 290 height 35
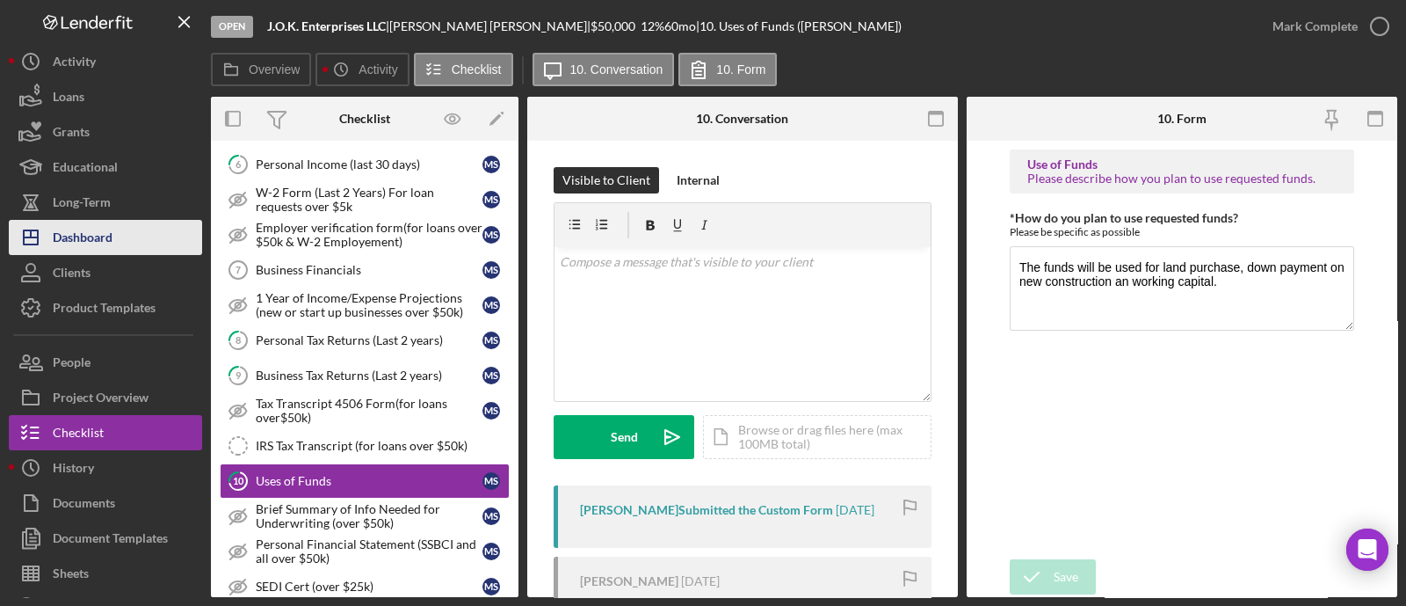
click at [127, 240] on button "Icon/Dashboard Dashboard" at bounding box center [105, 237] width 193 height 35
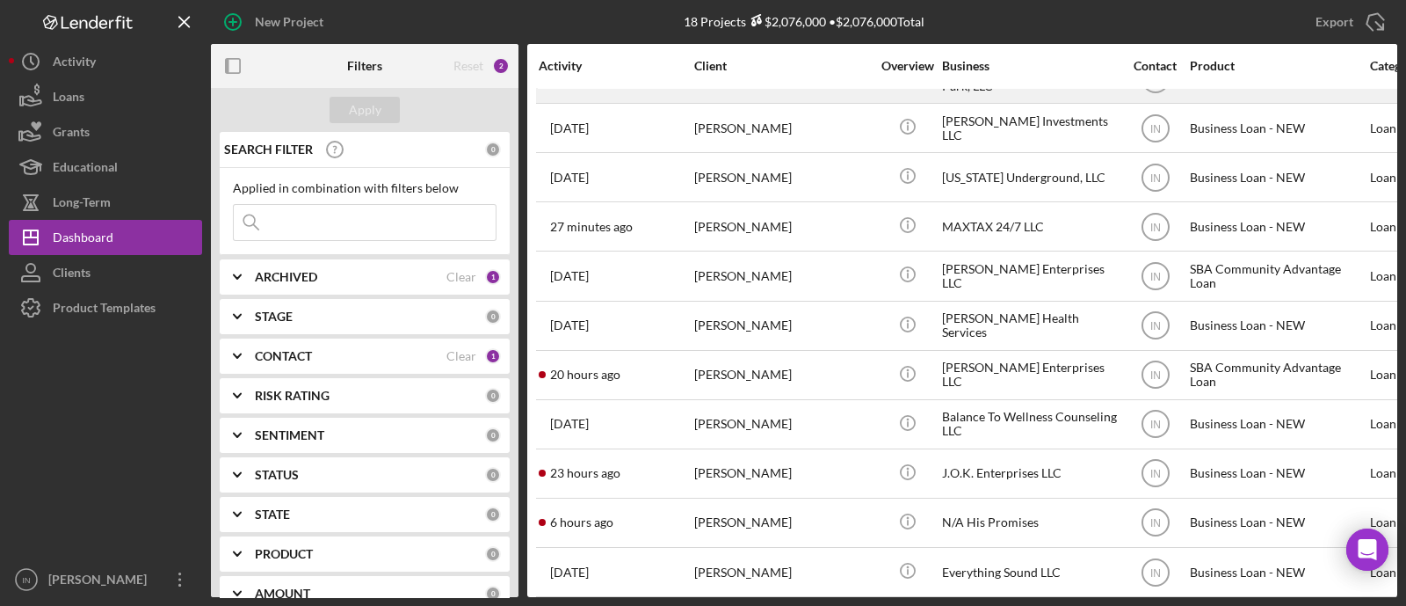
scroll to position [395, 0]
